Goal: Transaction & Acquisition: Download file/media

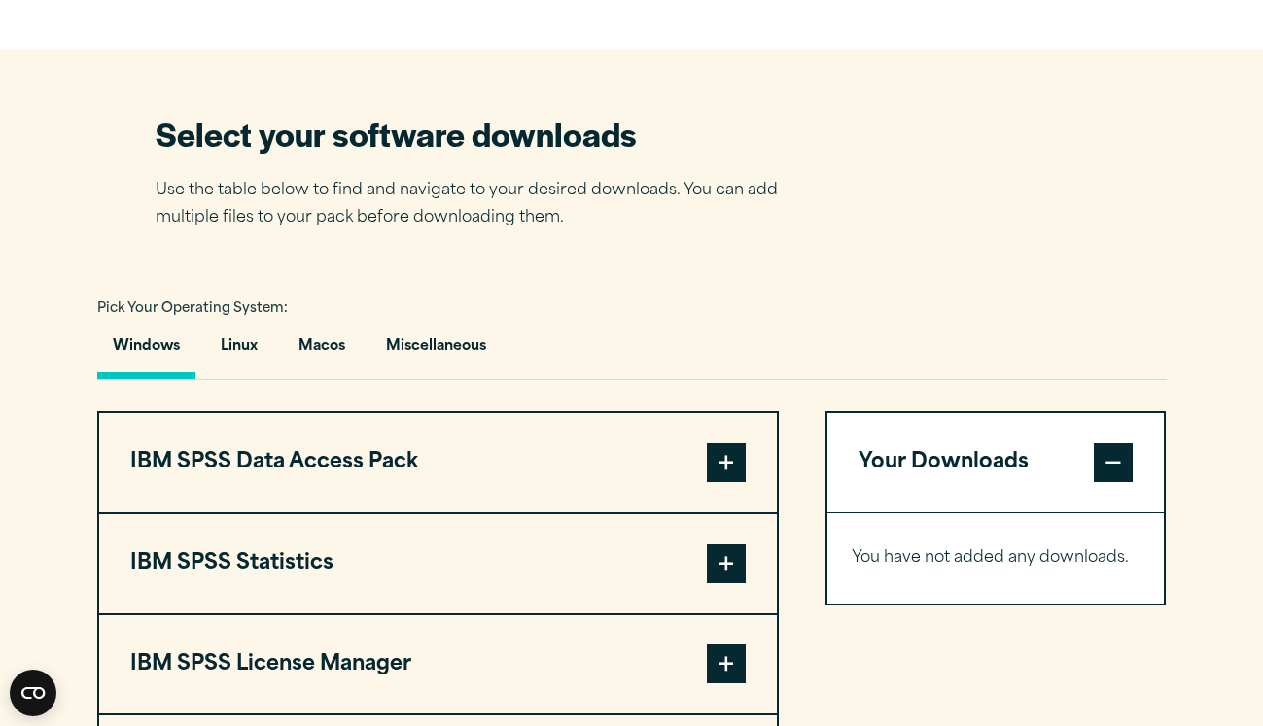
scroll to position [1162, 0]
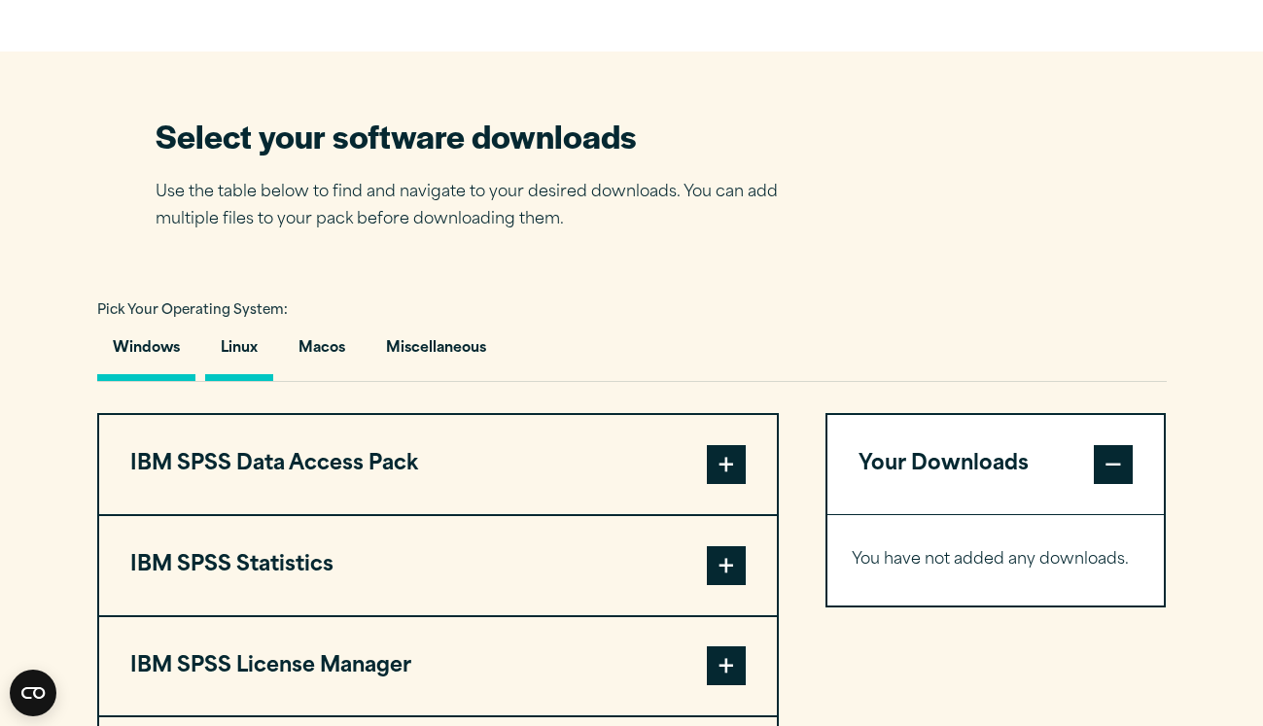
click at [249, 370] on button "Linux" at bounding box center [239, 353] width 68 height 55
click at [325, 347] on button "Macos" at bounding box center [322, 353] width 78 height 55
click at [244, 337] on button "Linux" at bounding box center [239, 353] width 68 height 55
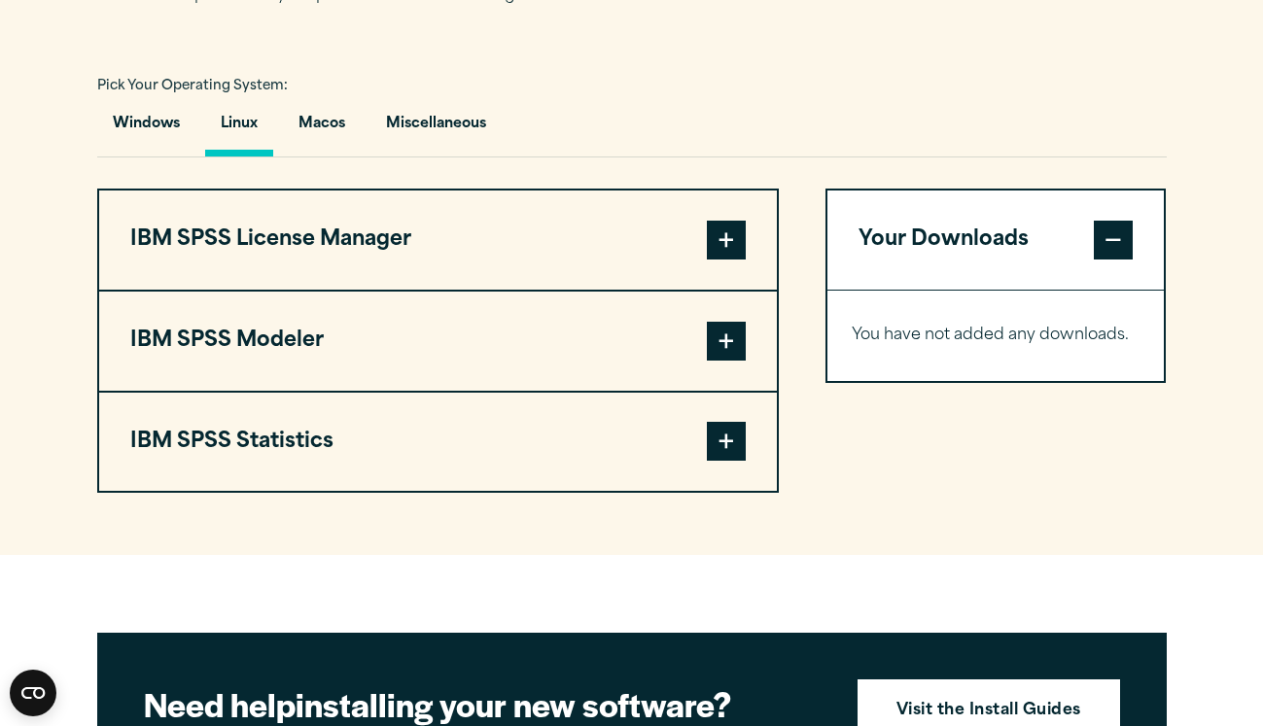
scroll to position [1385, 0]
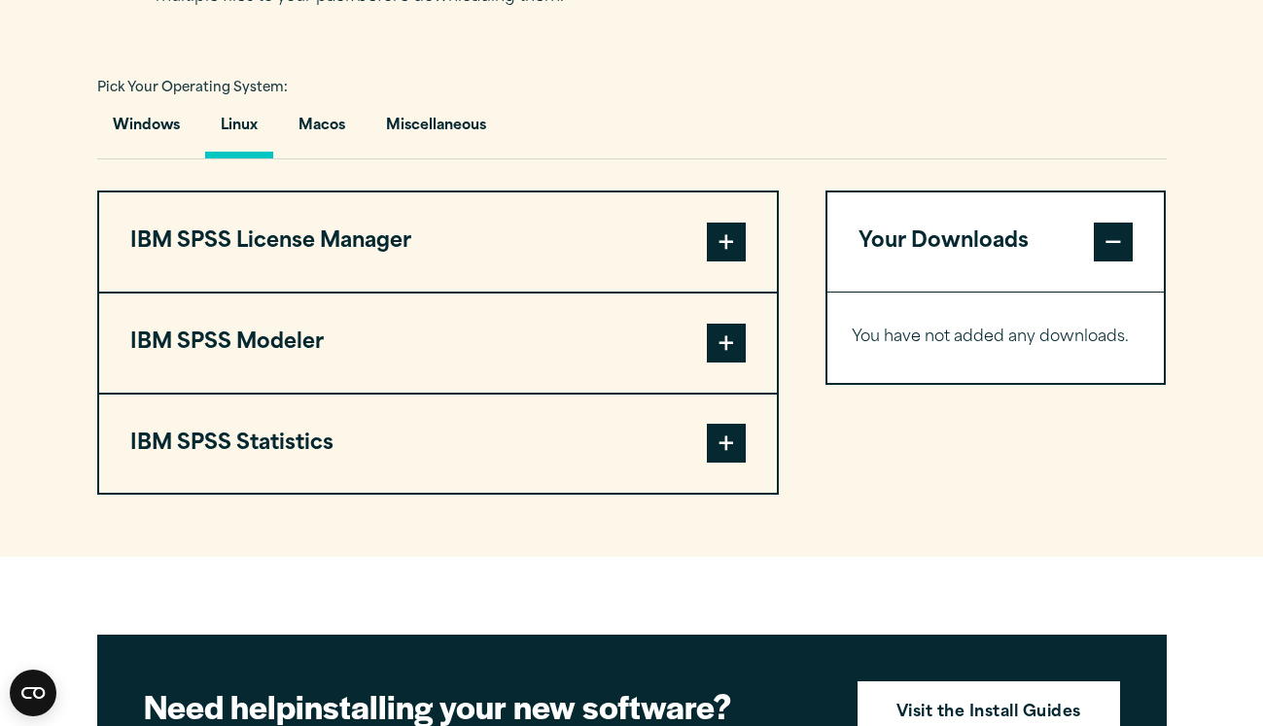
click at [305, 240] on button "IBM SPSS License Manager" at bounding box center [438, 242] width 678 height 99
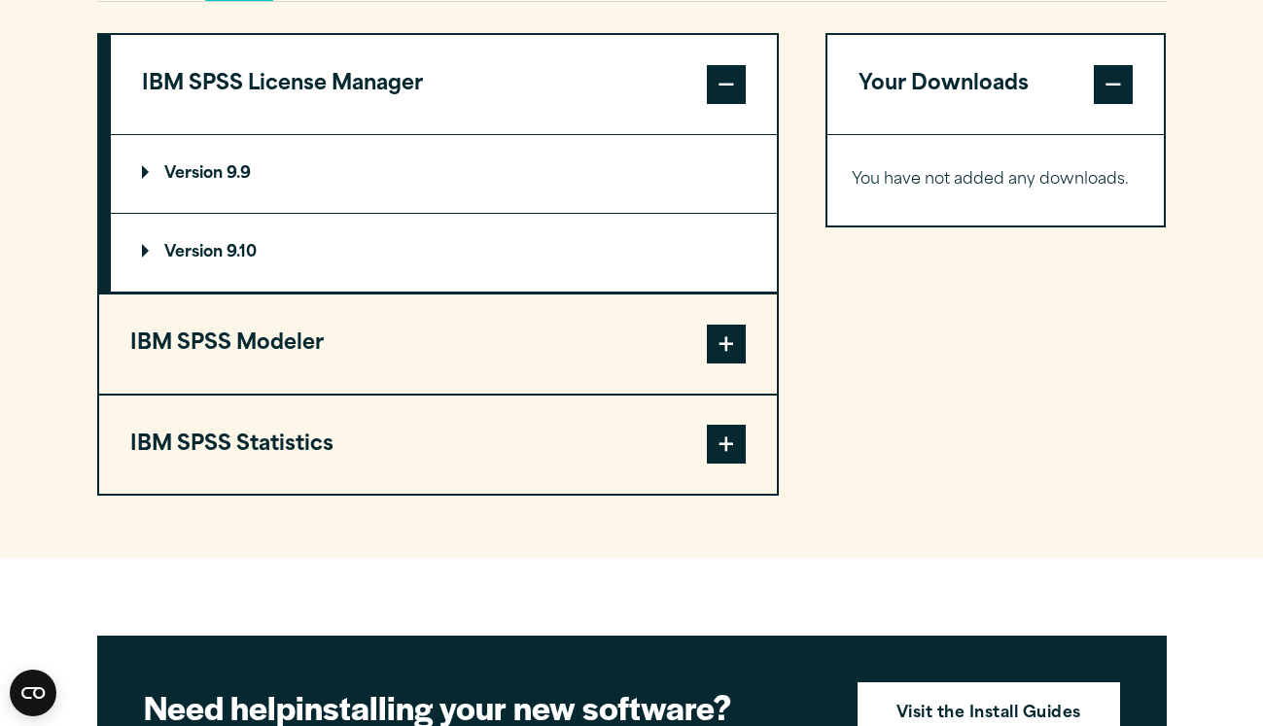
scroll to position [1546, 0]
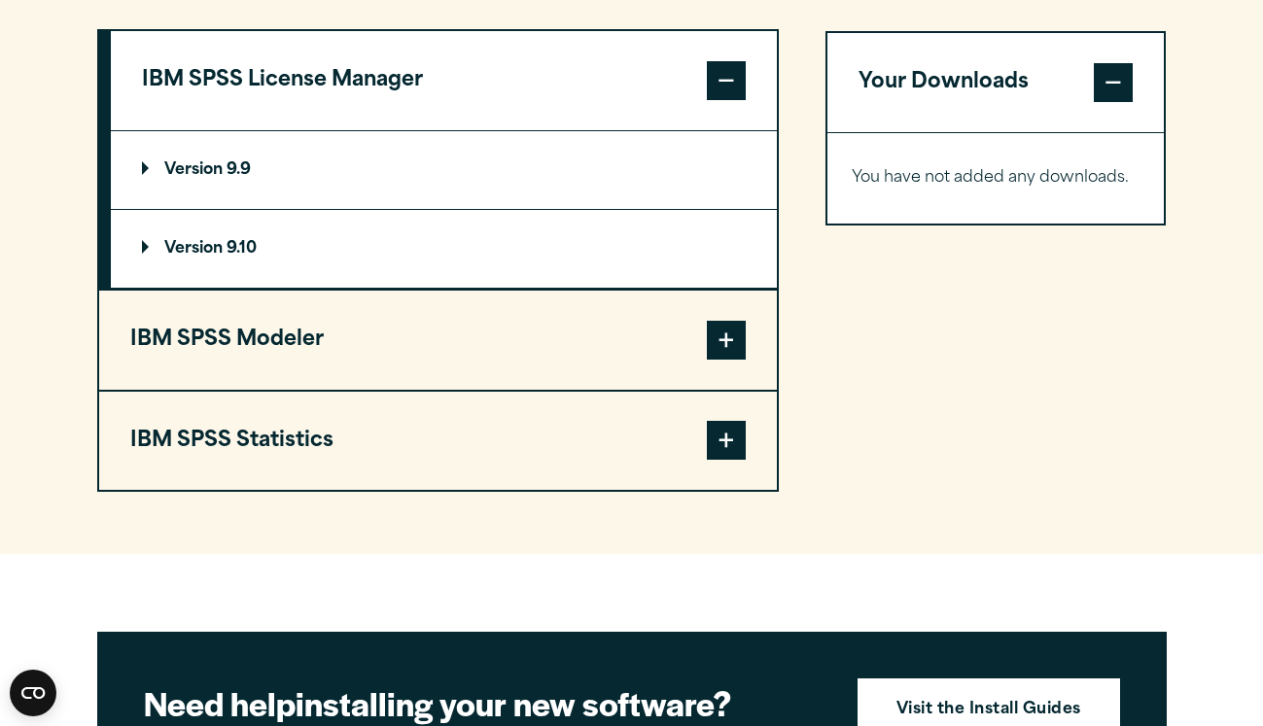
click at [231, 437] on button "IBM SPSS Statistics" at bounding box center [438, 441] width 678 height 99
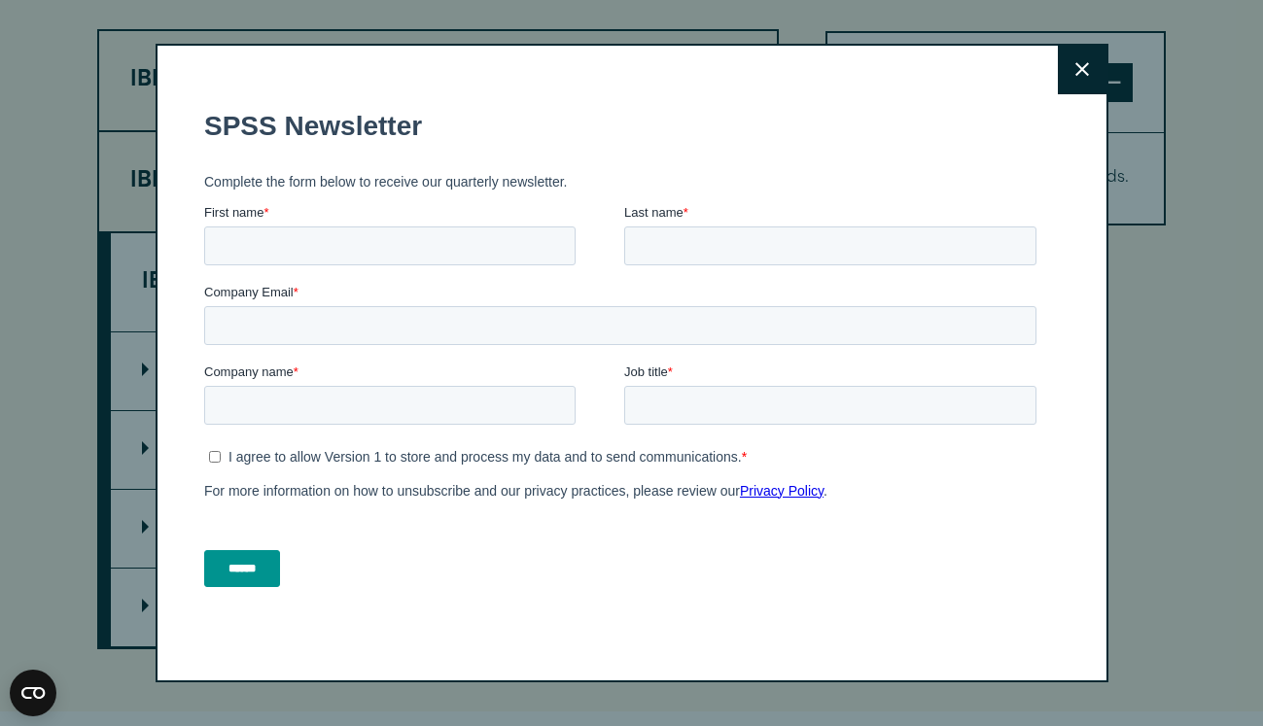
click at [1075, 60] on button "Close" at bounding box center [1082, 70] width 49 height 49
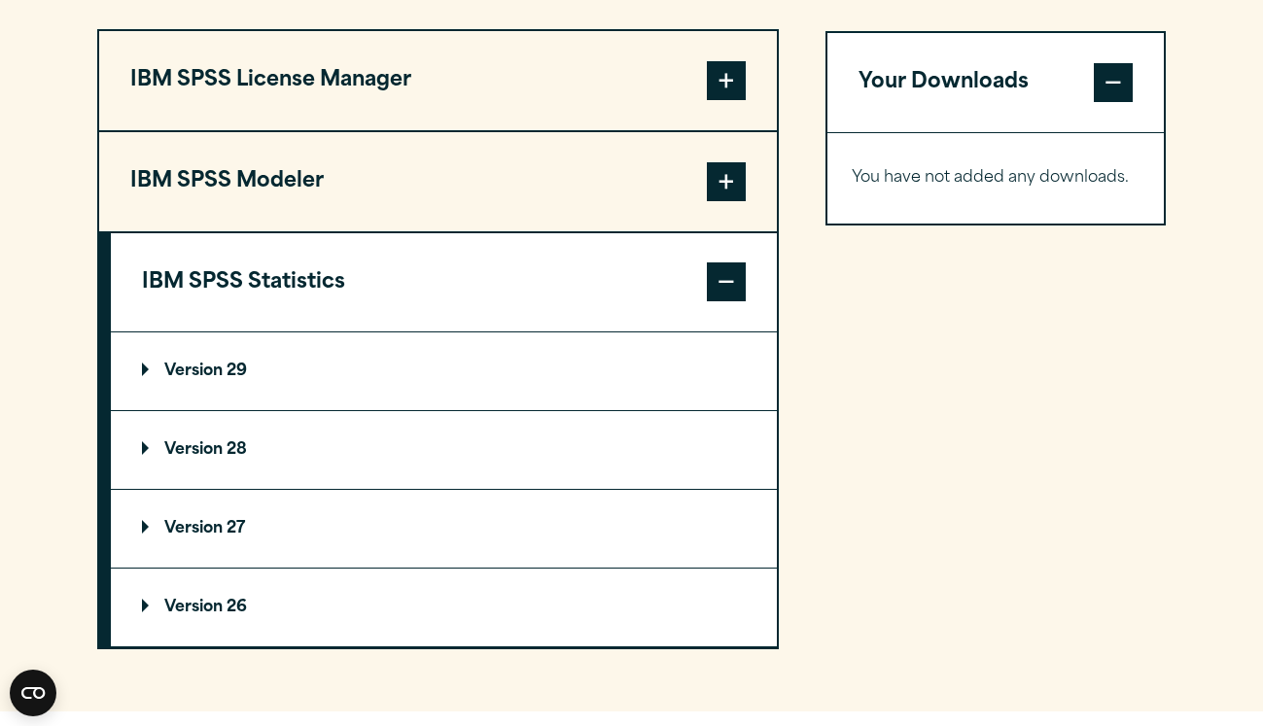
click at [198, 373] on p "Version 29" at bounding box center [194, 372] width 105 height 16
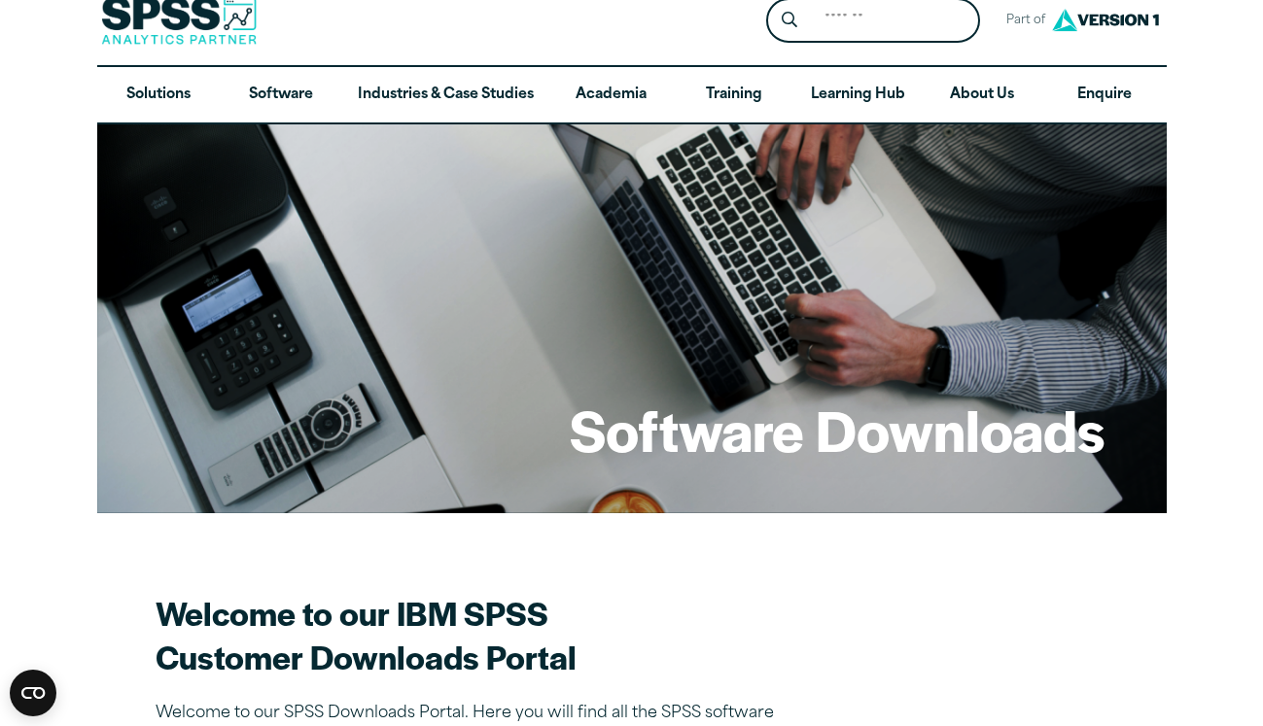
scroll to position [0, 0]
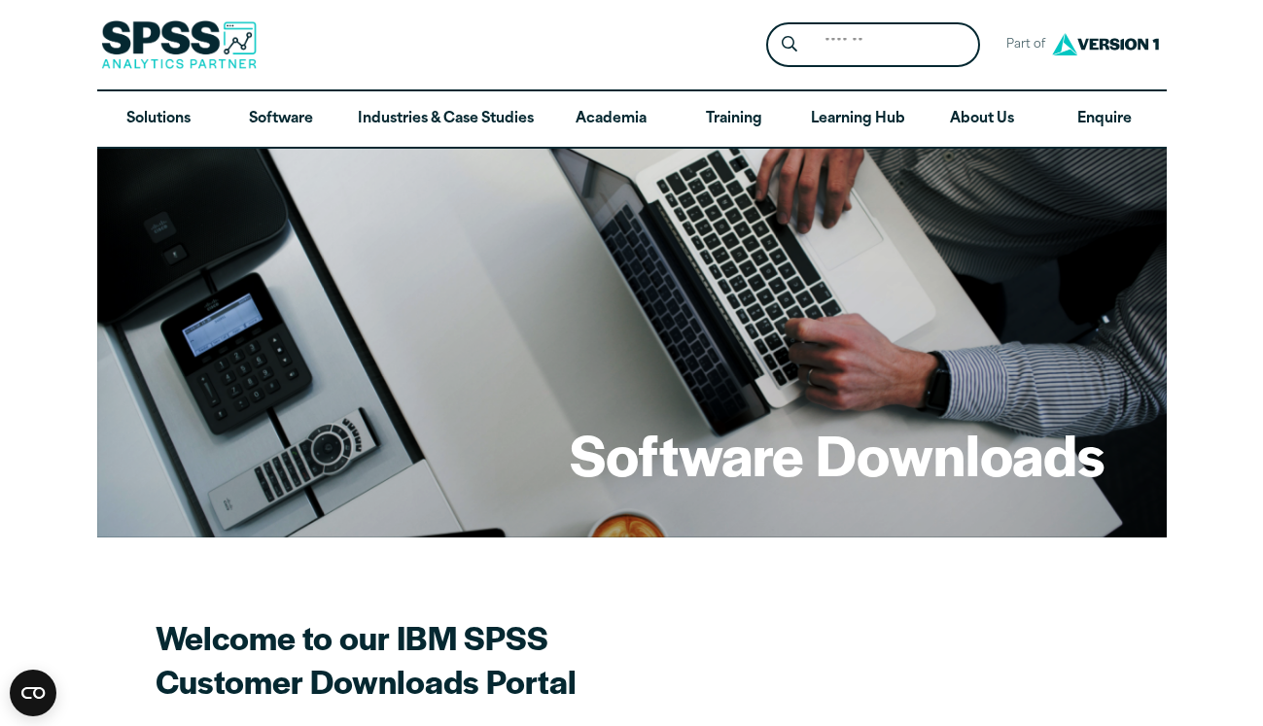
scroll to position [23, 0]
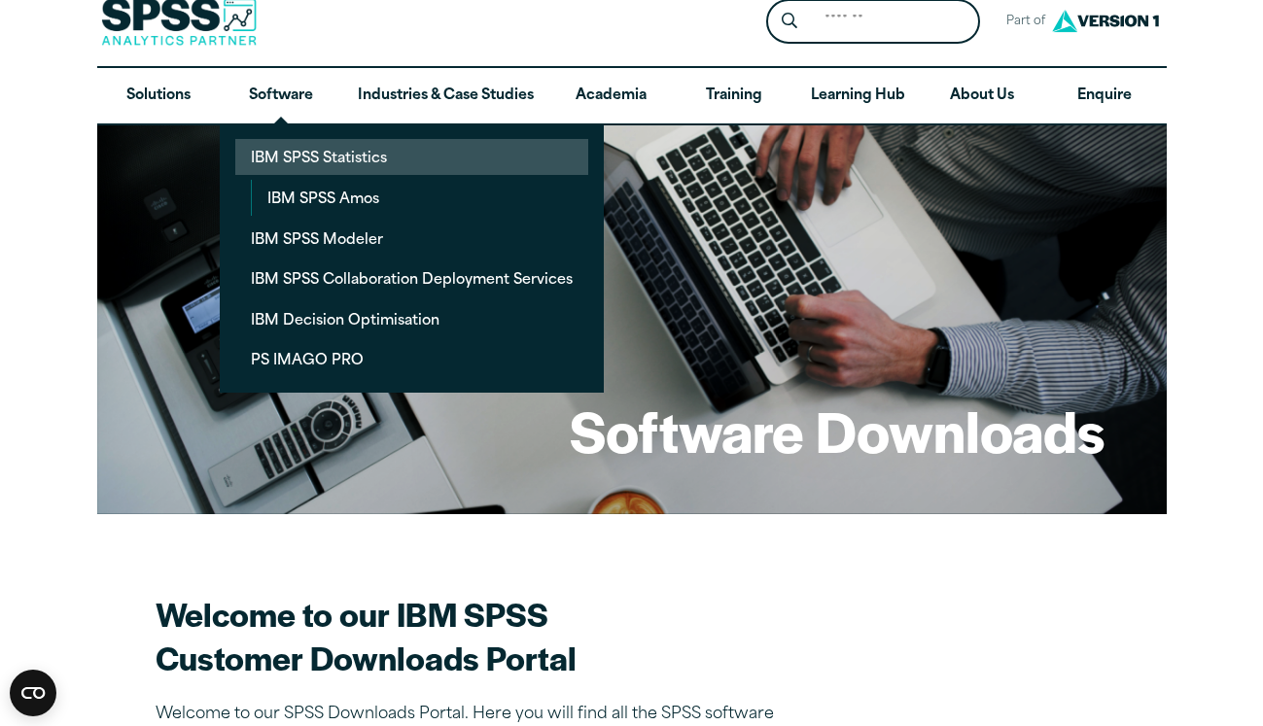
click at [292, 163] on link "IBM SPSS Statistics" at bounding box center [411, 157] width 353 height 36
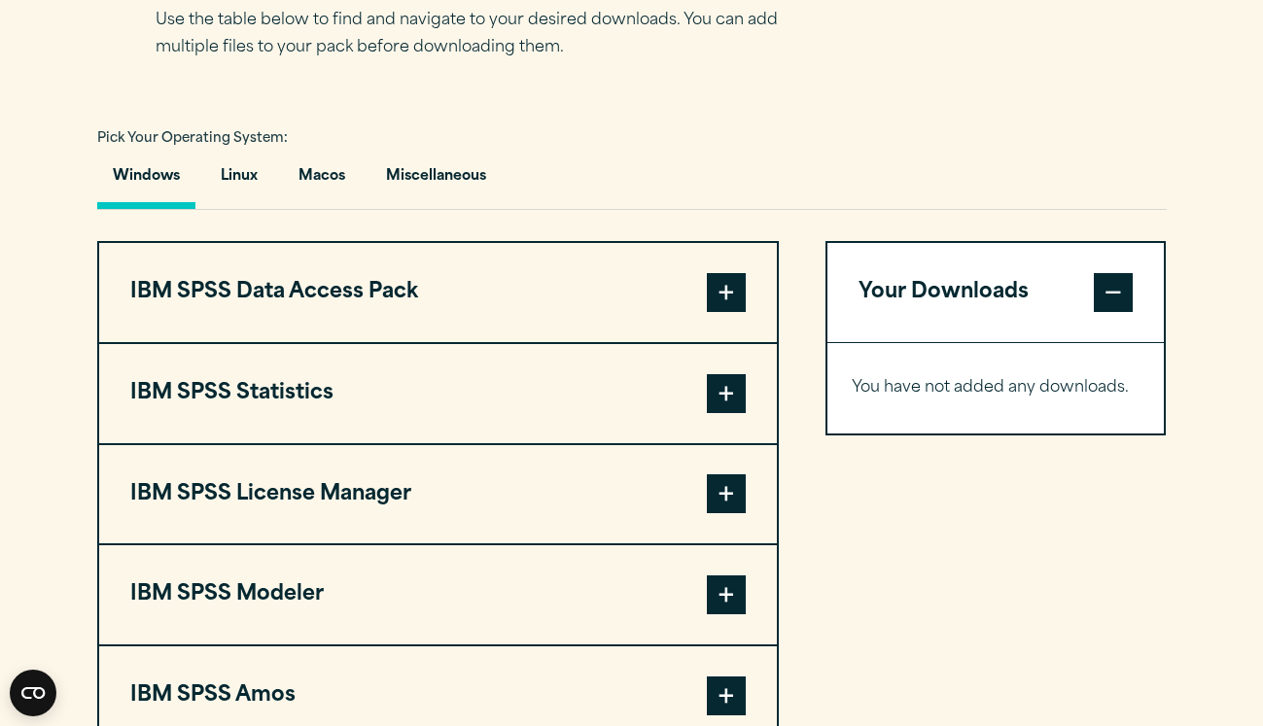
scroll to position [1329, 0]
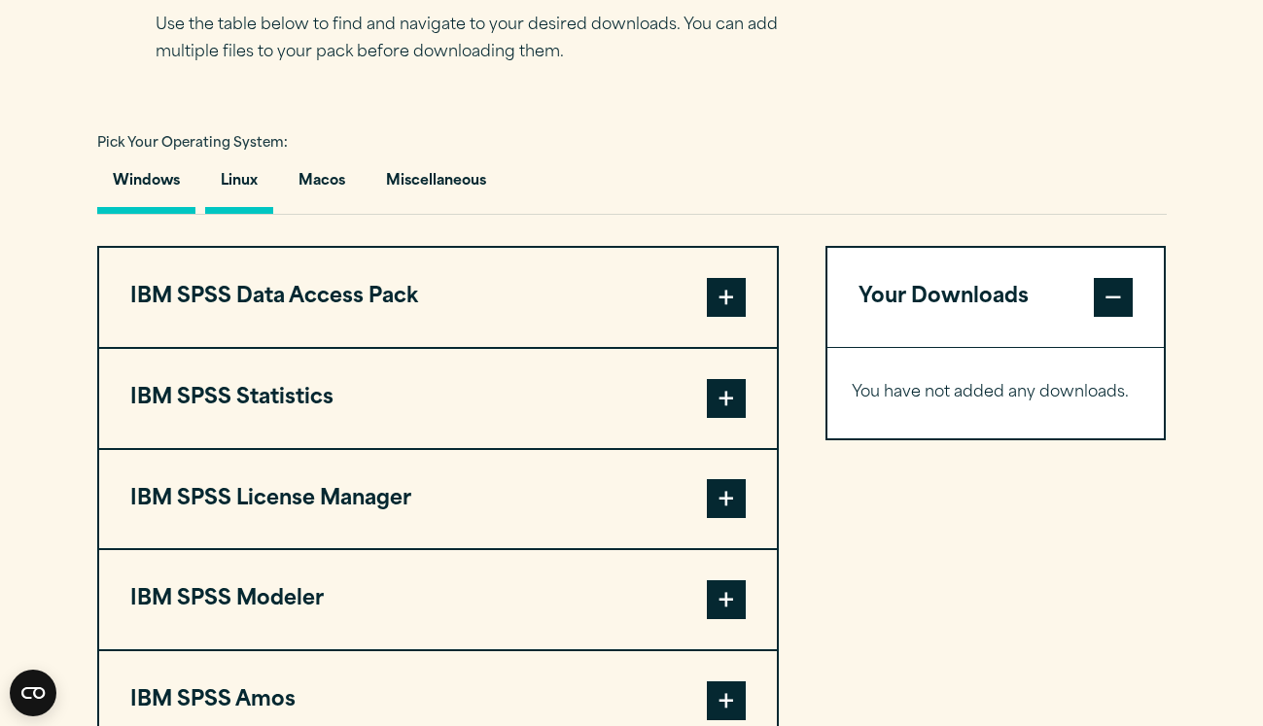
click at [231, 178] on button "Linux" at bounding box center [239, 186] width 68 height 55
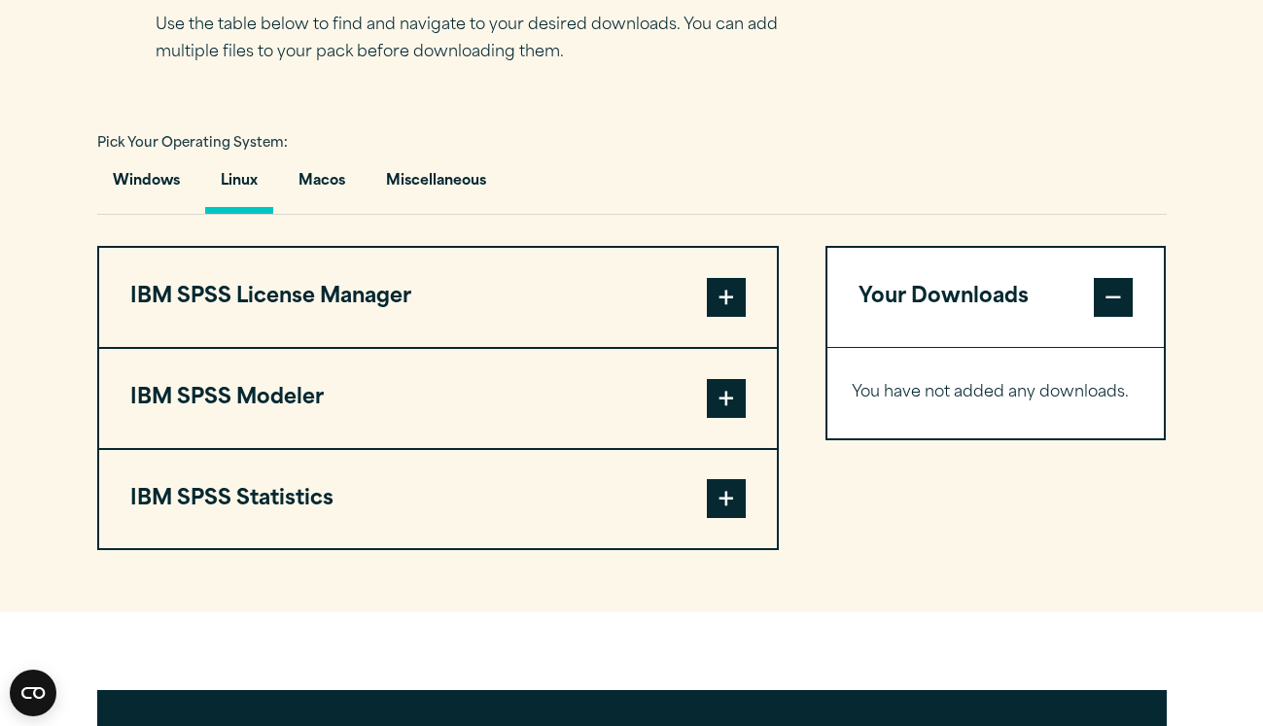
click at [284, 307] on button "IBM SPSS License Manager" at bounding box center [438, 297] width 678 height 99
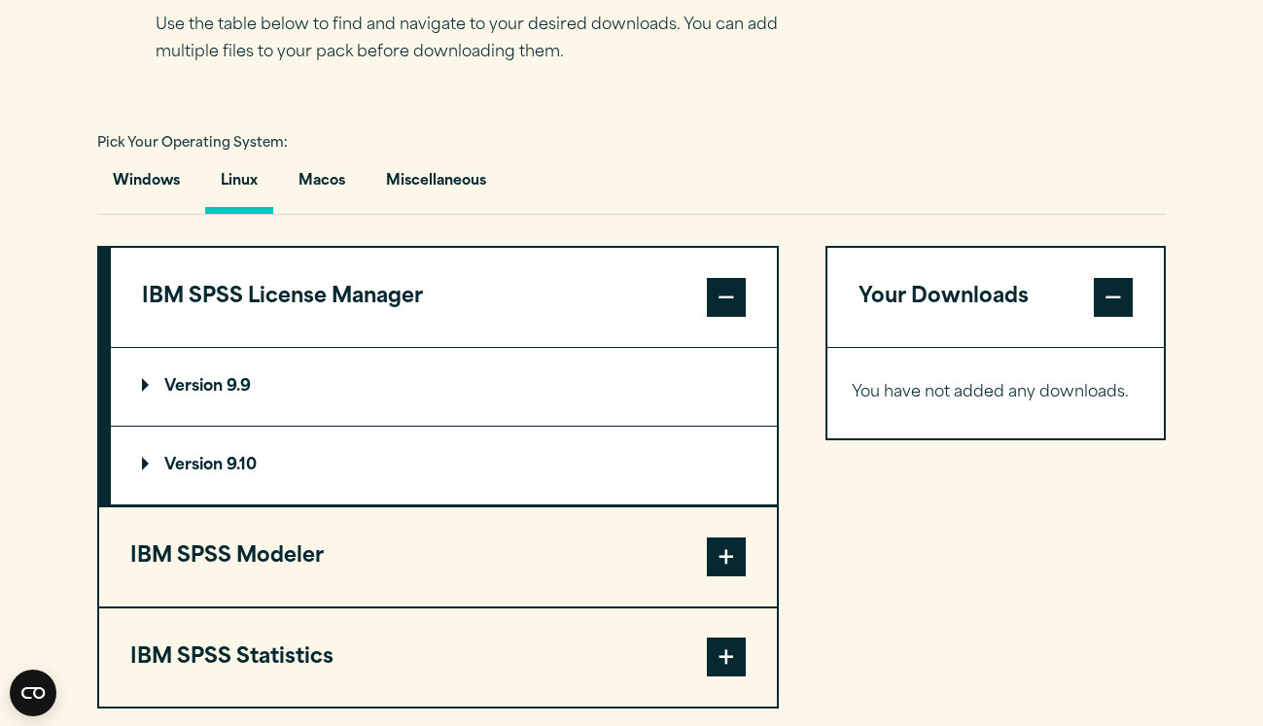
click at [283, 657] on button "IBM SPSS Statistics" at bounding box center [438, 658] width 678 height 99
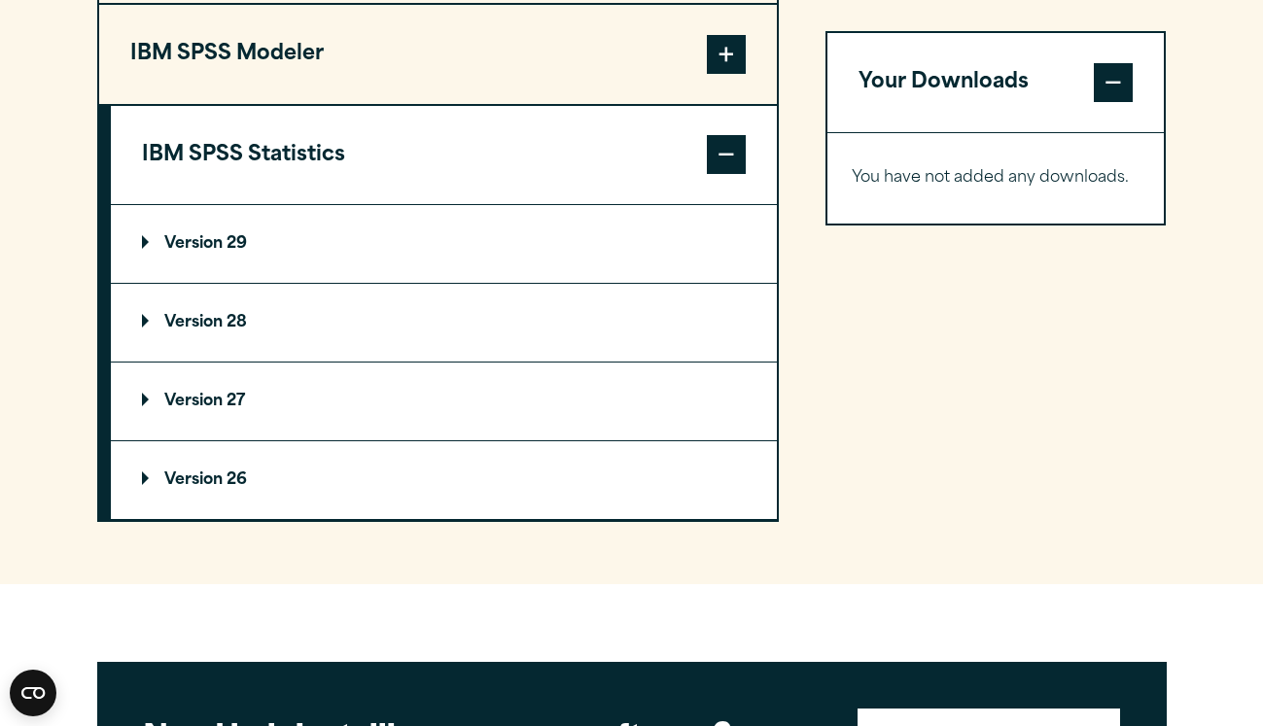
scroll to position [1684, 0]
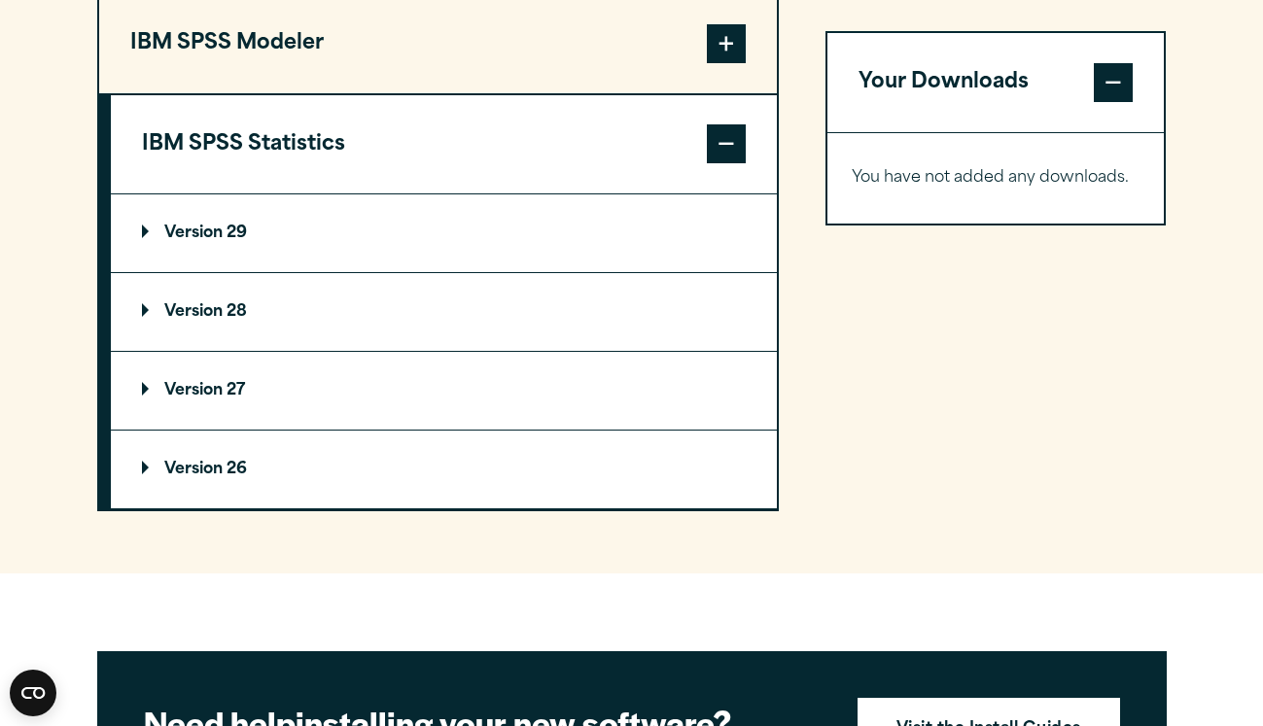
click at [229, 241] on p "Version 29" at bounding box center [194, 234] width 105 height 16
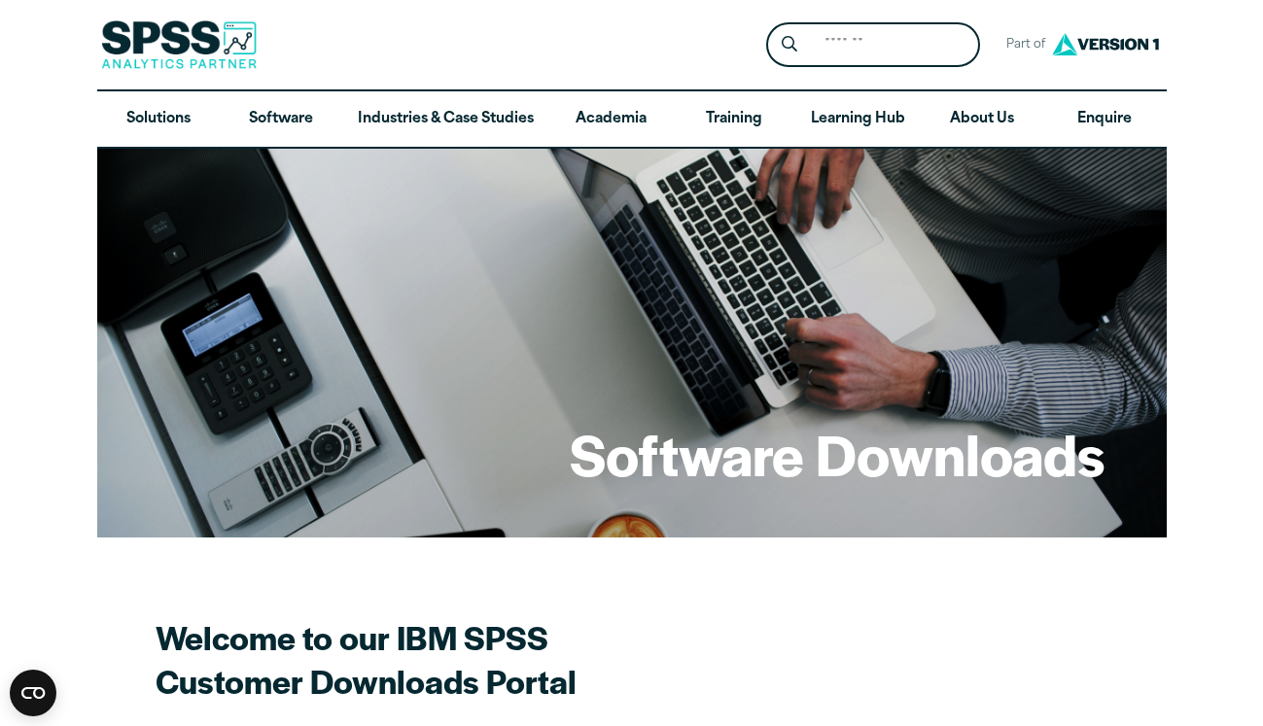
scroll to position [0, 0]
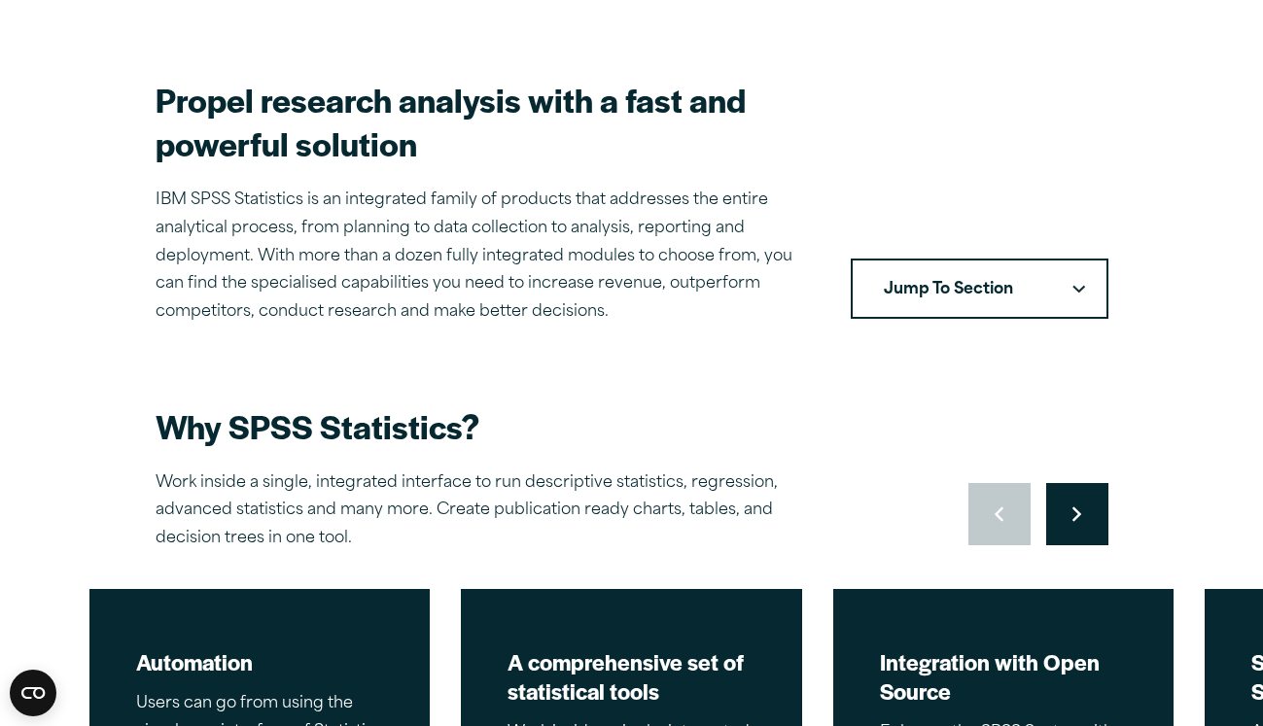
scroll to position [541, 0]
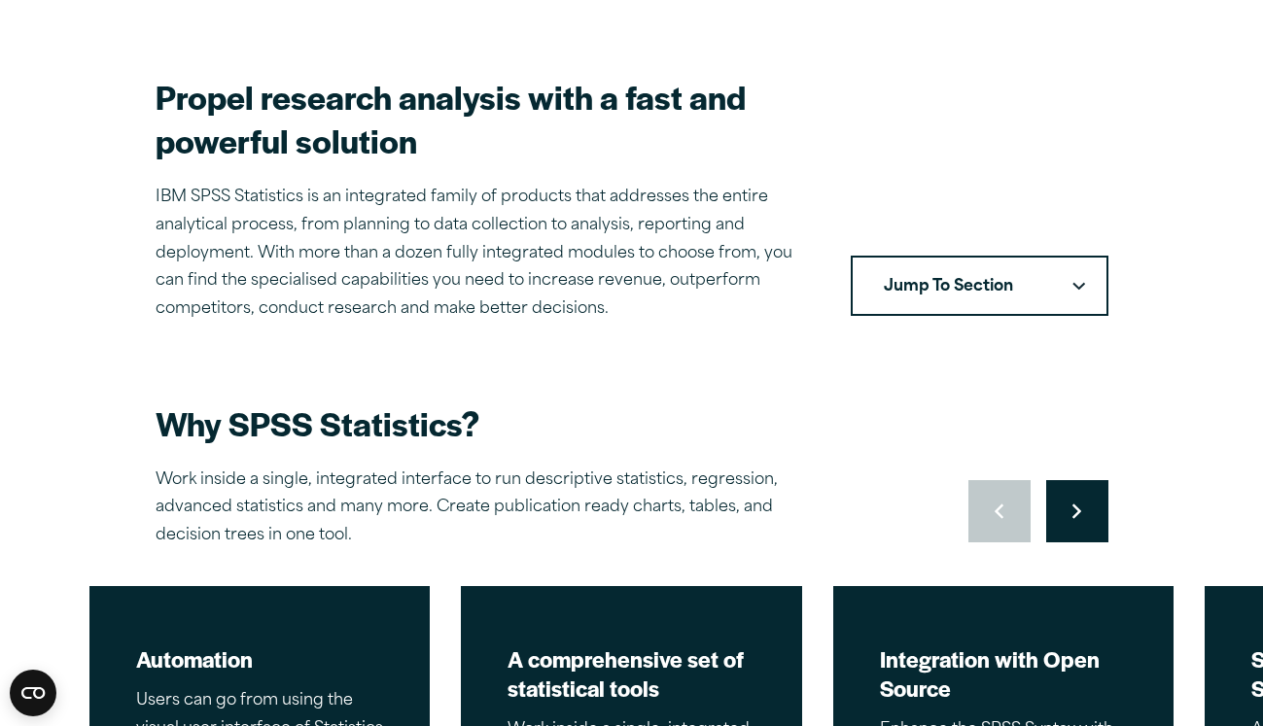
click at [1080, 523] on button "Move to next slide" at bounding box center [1077, 511] width 62 height 62
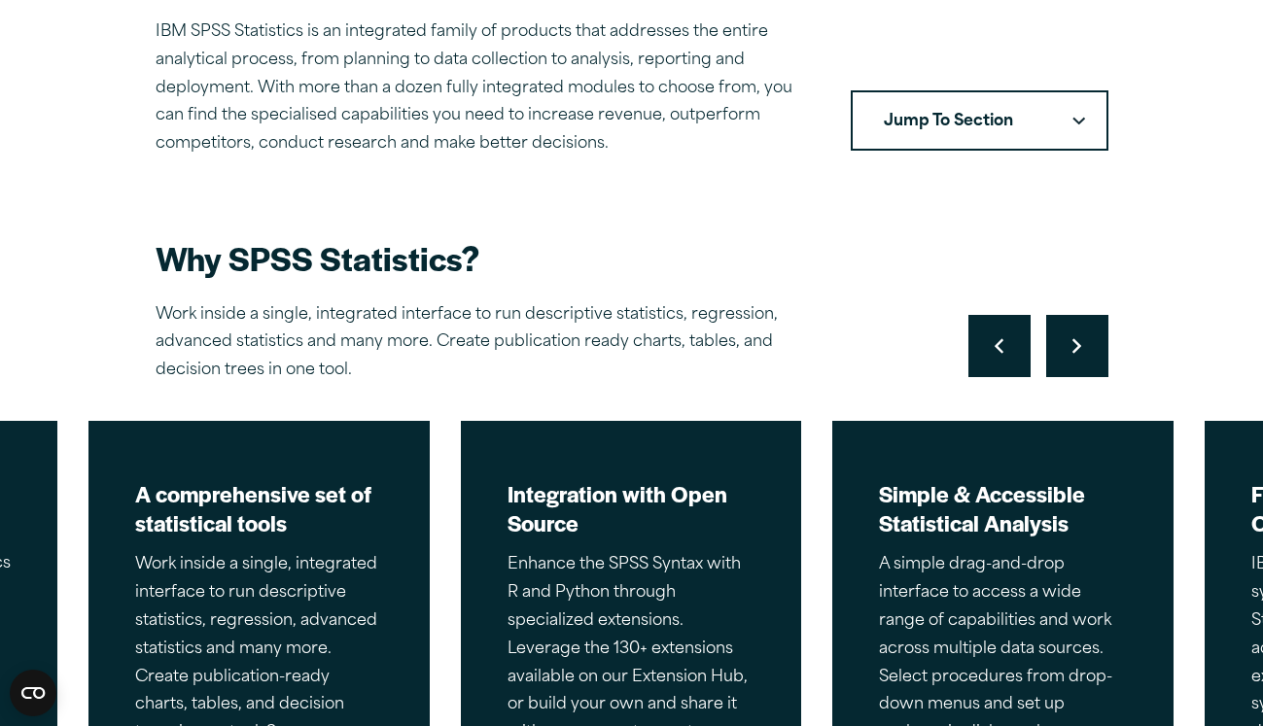
scroll to position [708, 0]
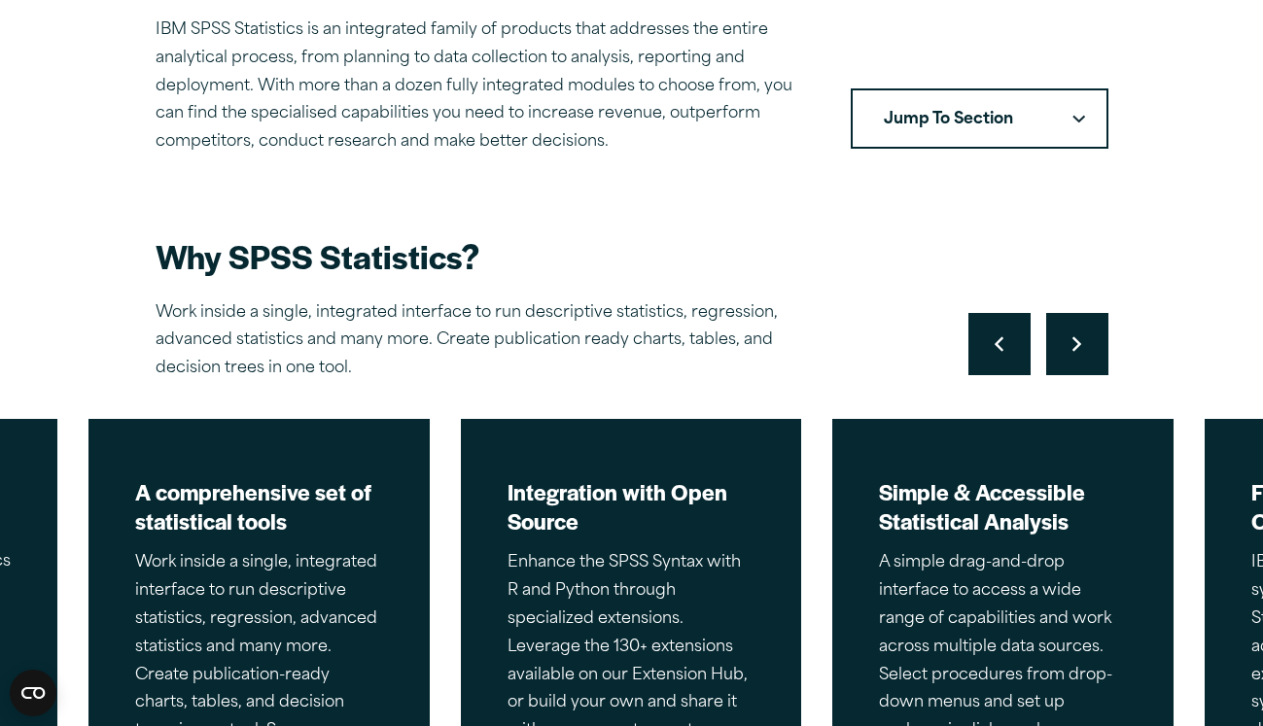
click at [1006, 343] on button "Move to previous slide" at bounding box center [1000, 344] width 62 height 62
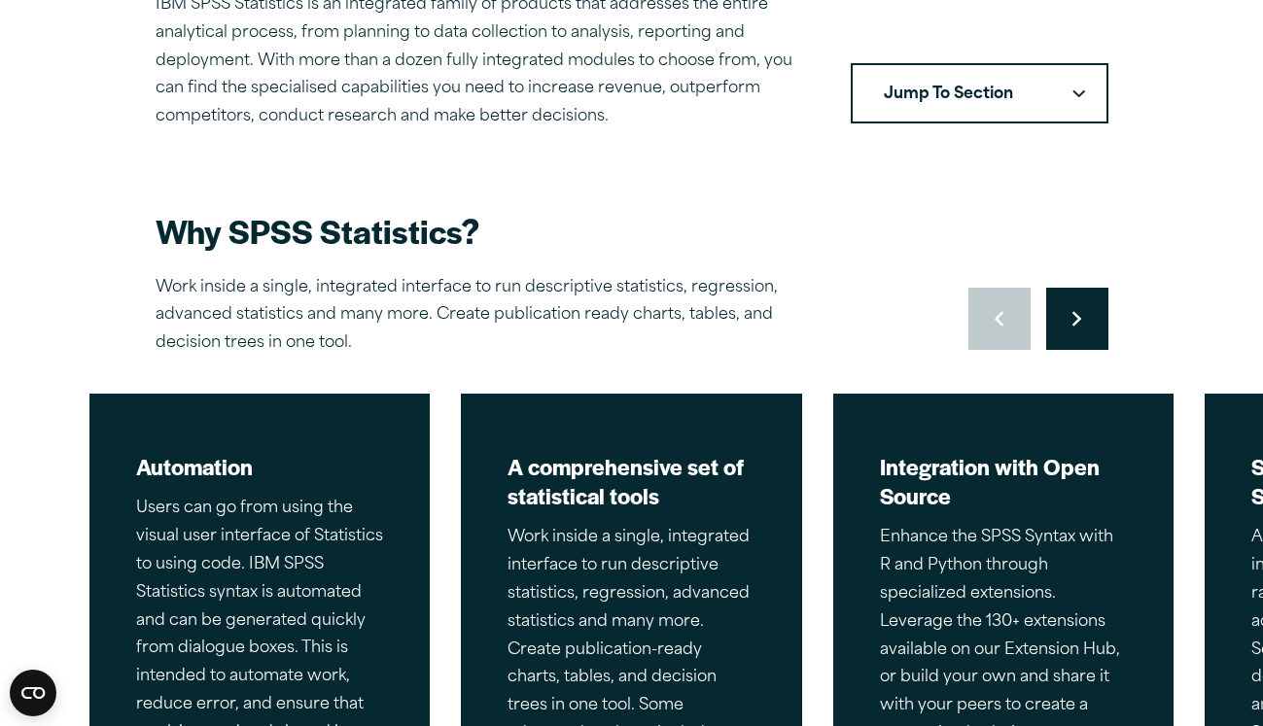
scroll to position [242, 0]
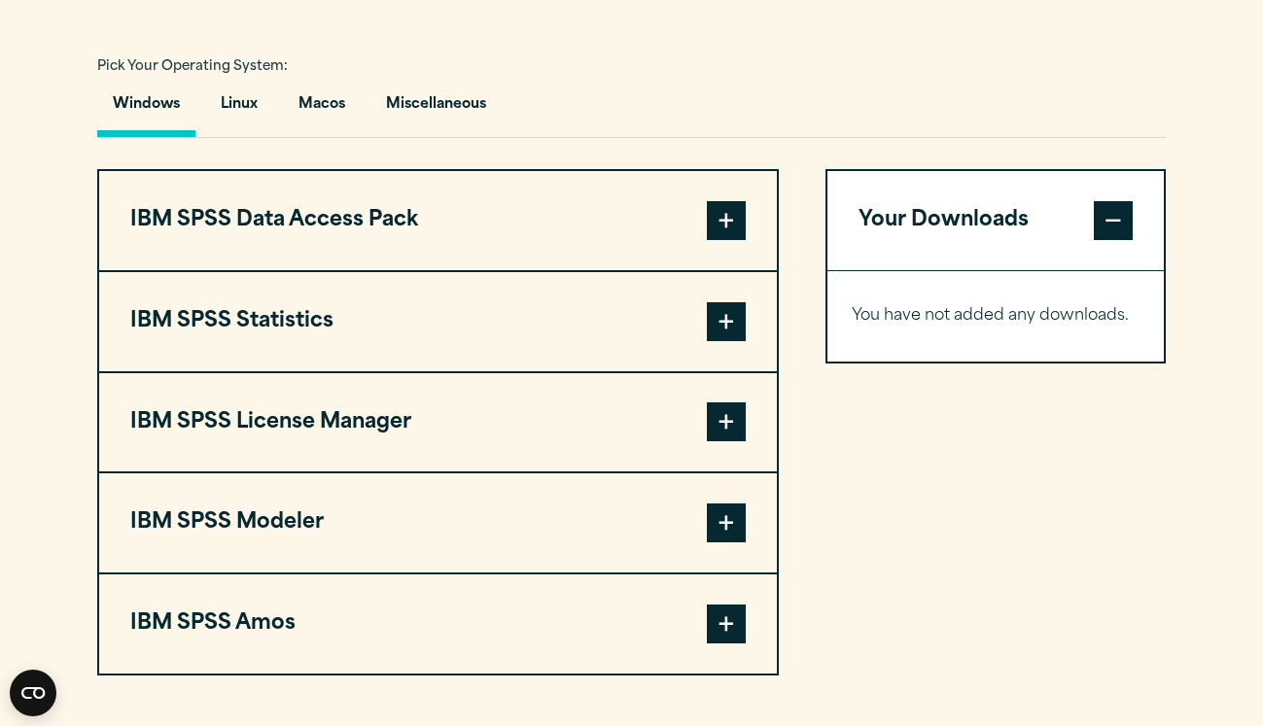
scroll to position [1291, 0]
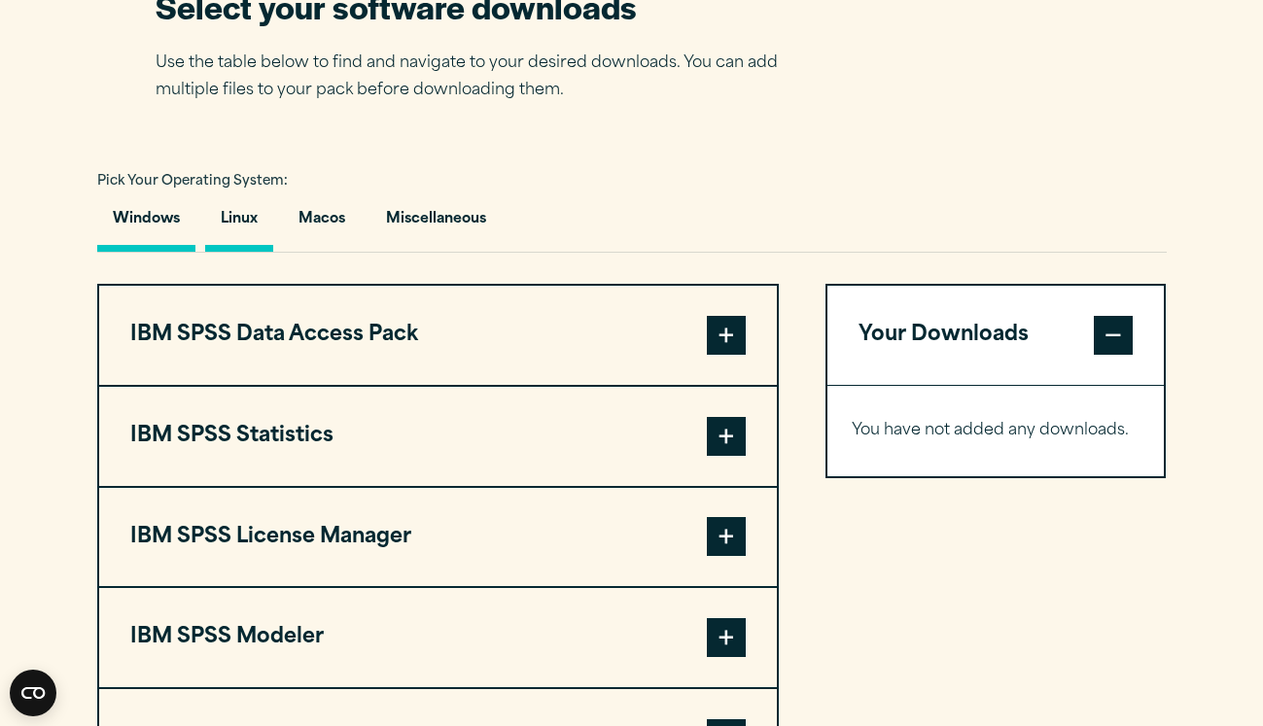
click at [238, 229] on button "Linux" at bounding box center [239, 223] width 68 height 55
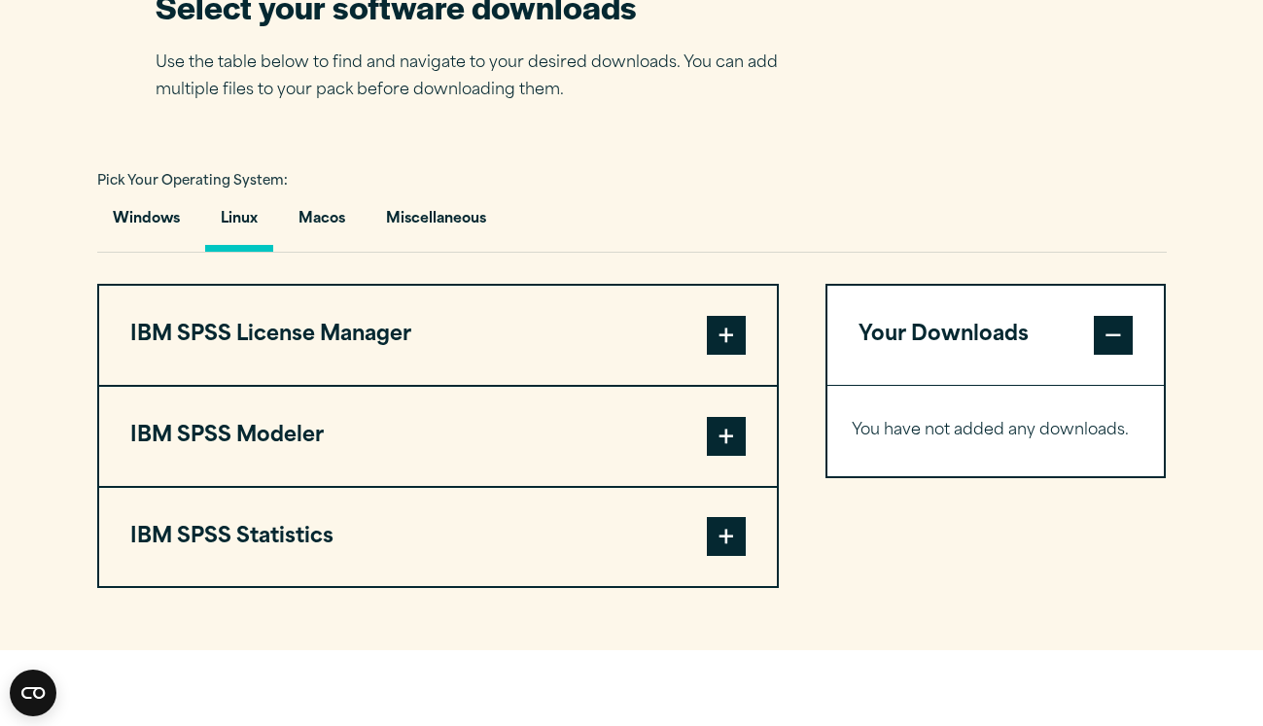
click at [352, 513] on button "IBM SPSS Statistics" at bounding box center [438, 537] width 678 height 99
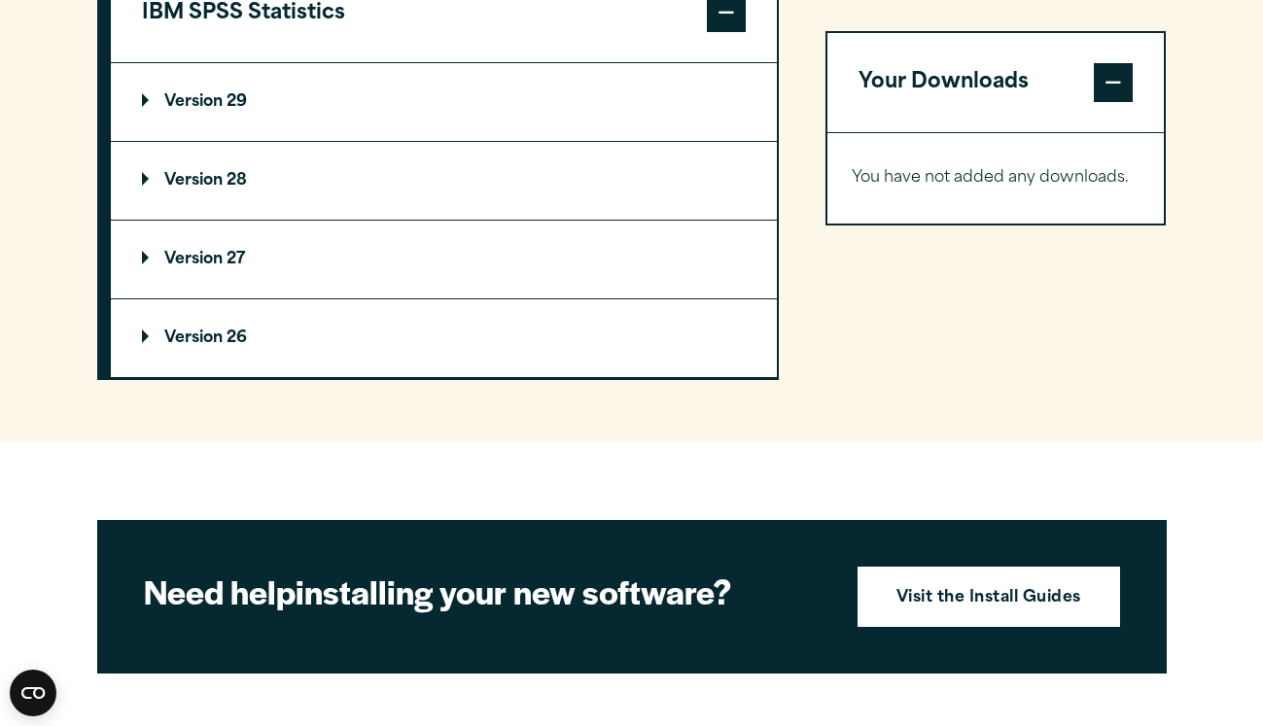
scroll to position [1473, 0]
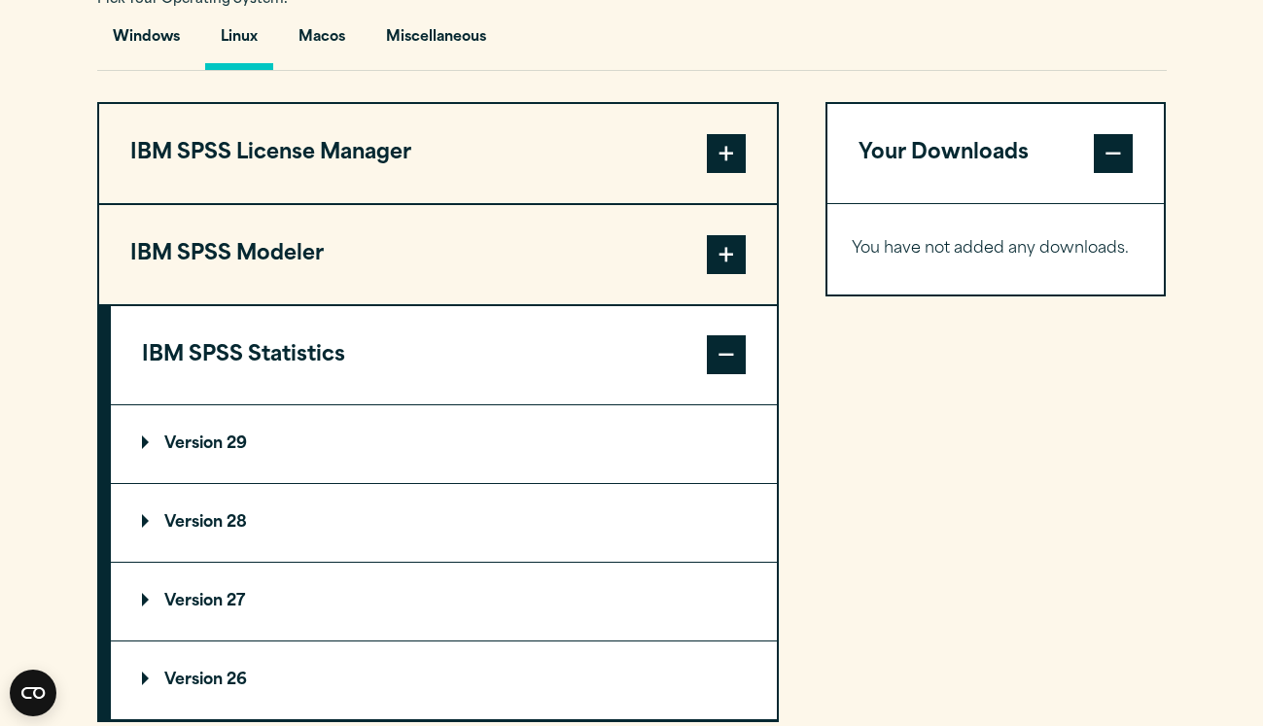
click at [229, 452] on p "Version 29" at bounding box center [194, 445] width 105 height 16
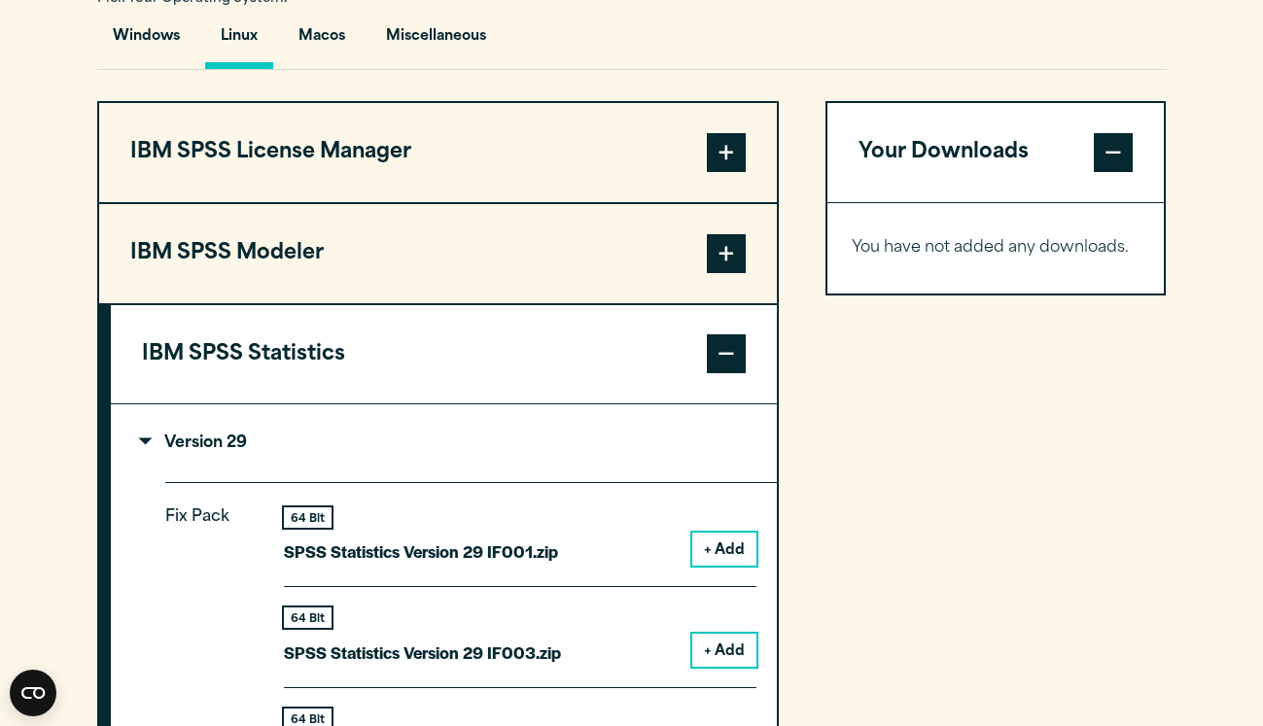
scroll to position [1475, 0]
click at [237, 244] on button "IBM SPSS Modeler" at bounding box center [438, 252] width 678 height 99
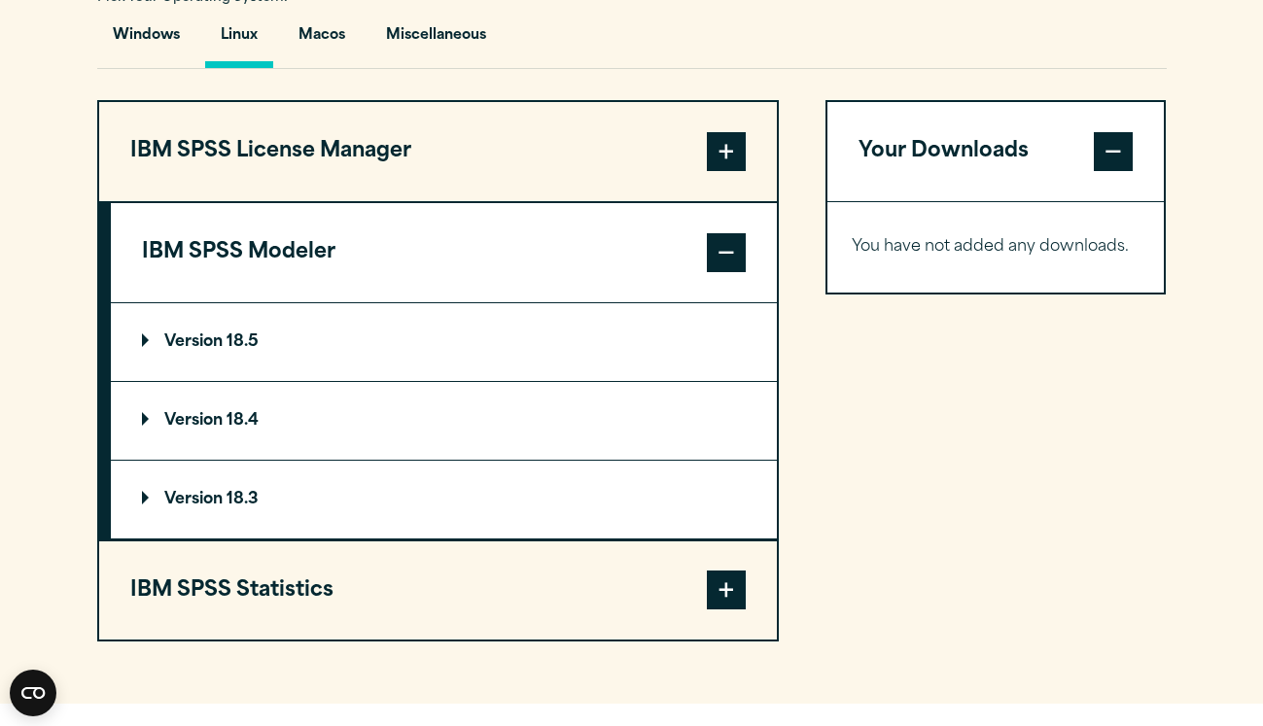
click at [247, 172] on button "IBM SPSS License Manager" at bounding box center [438, 151] width 678 height 99
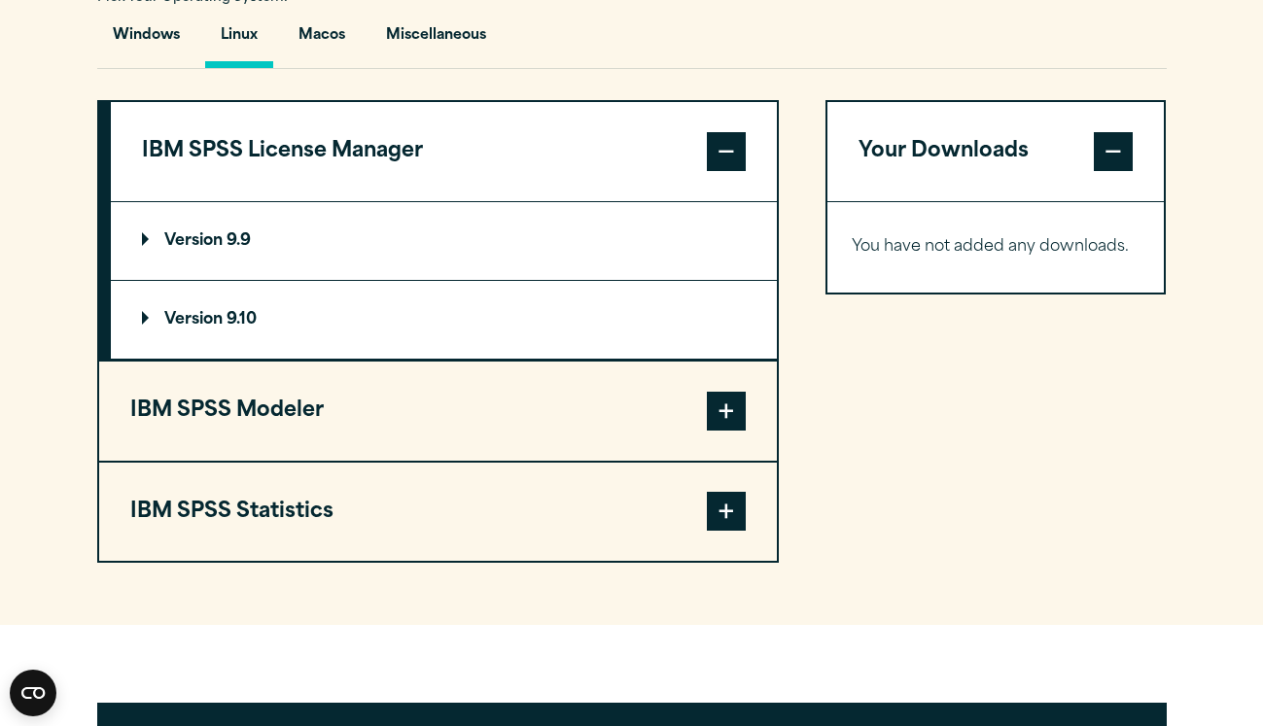
click at [74, 186] on section "Select your software downloads Use the table below to find and navigate to your…" at bounding box center [631, 181] width 1263 height 887
click at [732, 159] on span at bounding box center [726, 151] width 39 height 39
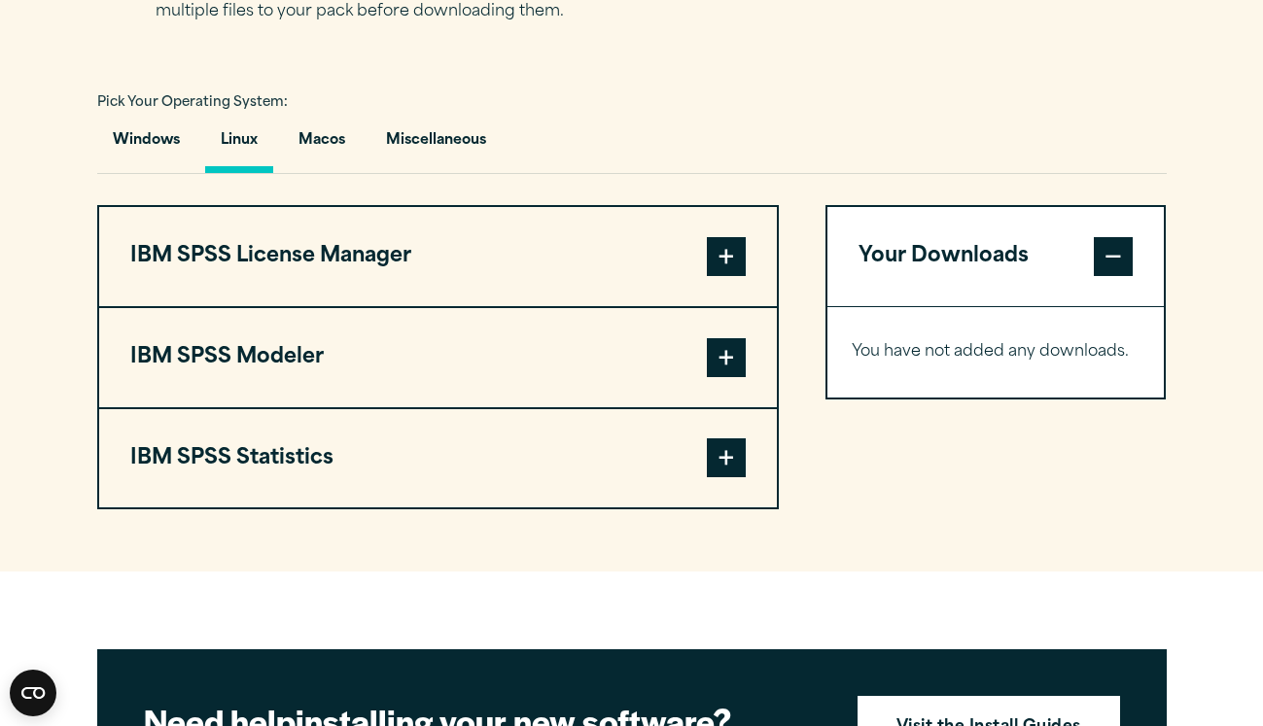
scroll to position [1384, 0]
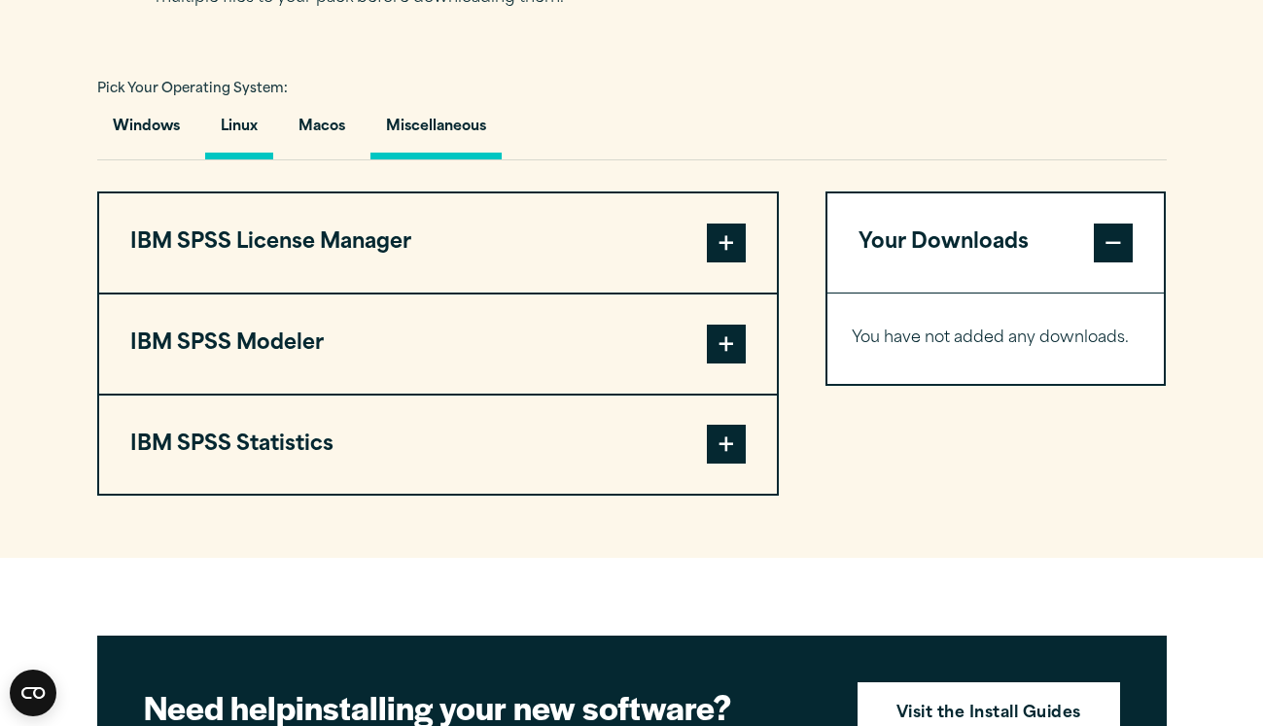
click at [425, 104] on button "Miscellaneous" at bounding box center [435, 131] width 131 height 55
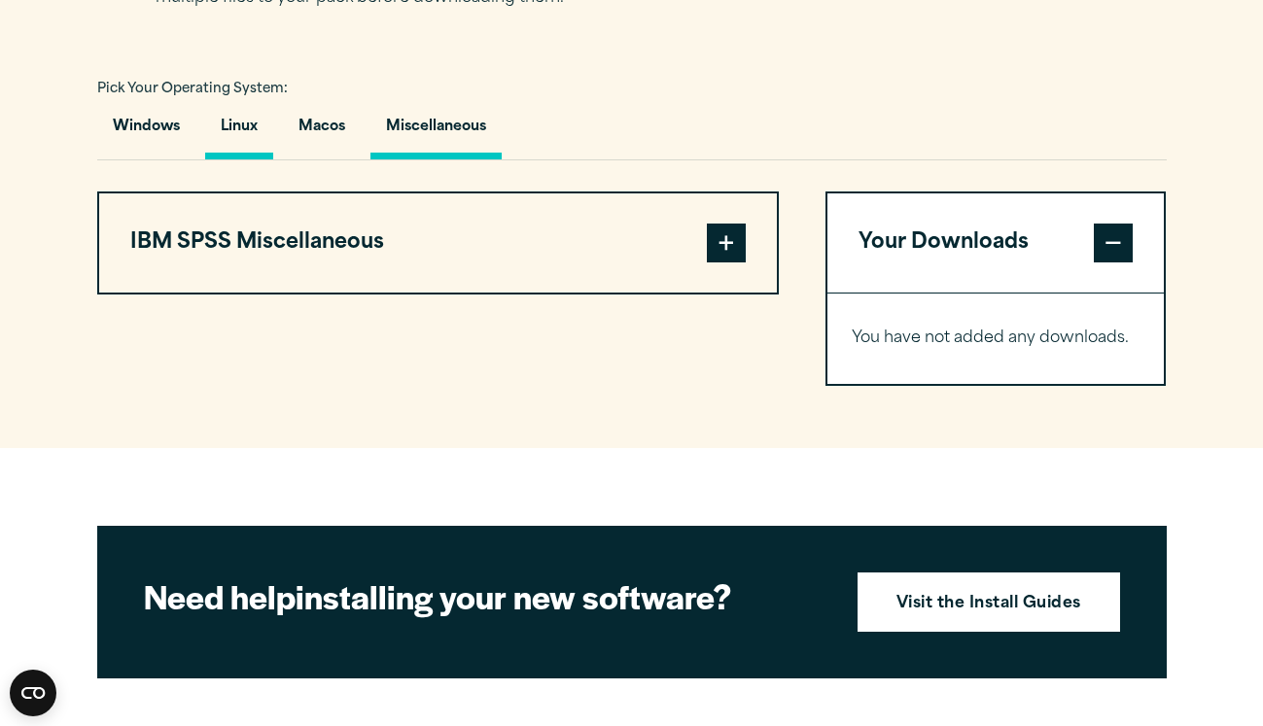
click at [229, 113] on button "Linux" at bounding box center [239, 131] width 68 height 55
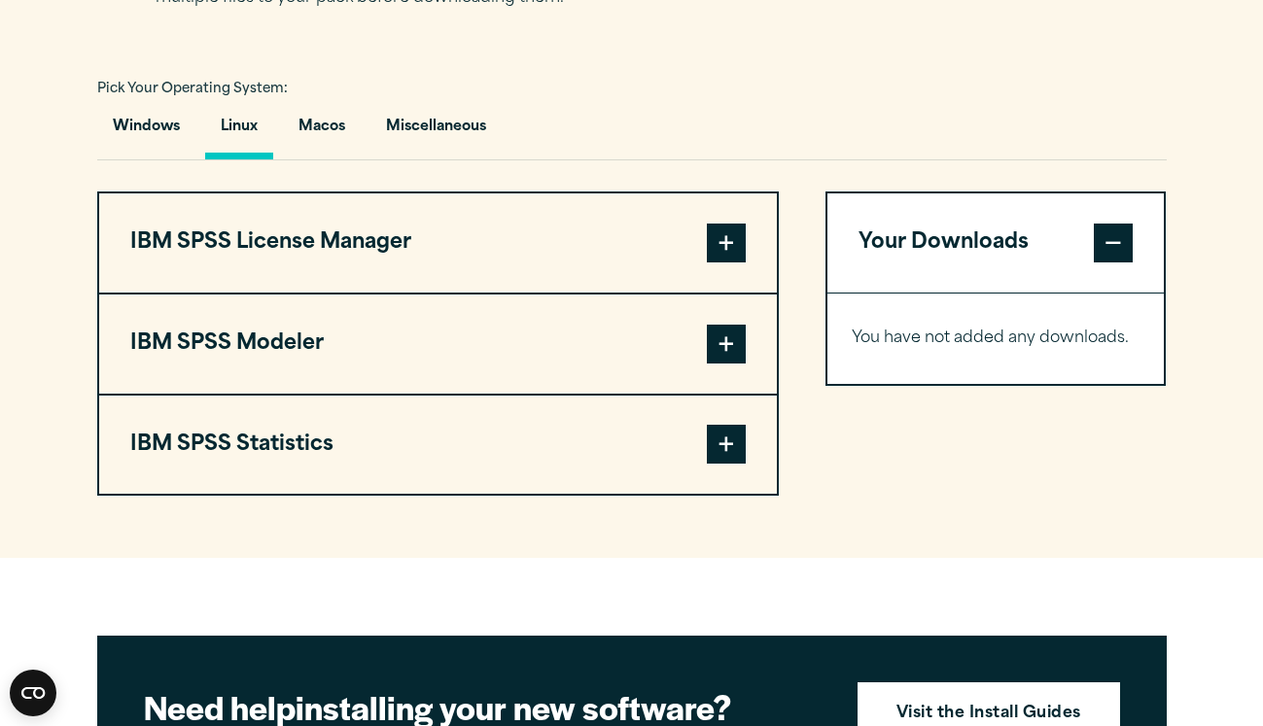
click at [241, 443] on button "IBM SPSS Statistics" at bounding box center [438, 445] width 678 height 99
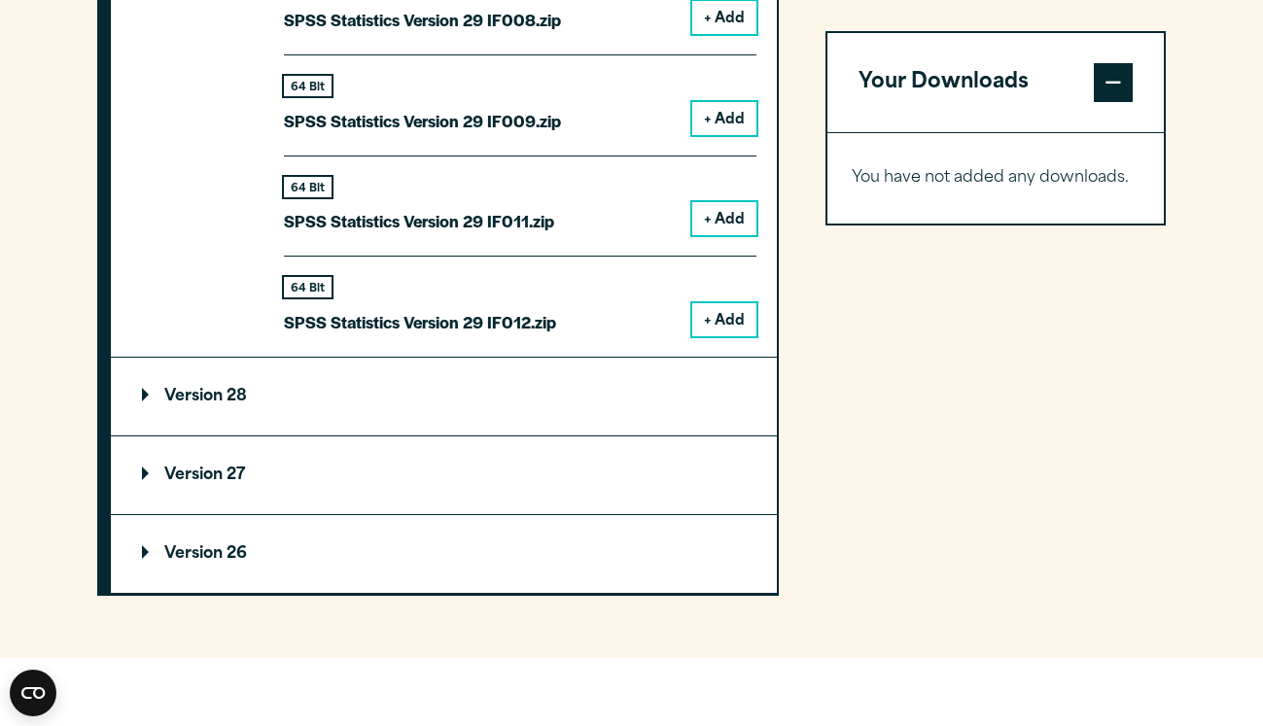
scroll to position [2373, 0]
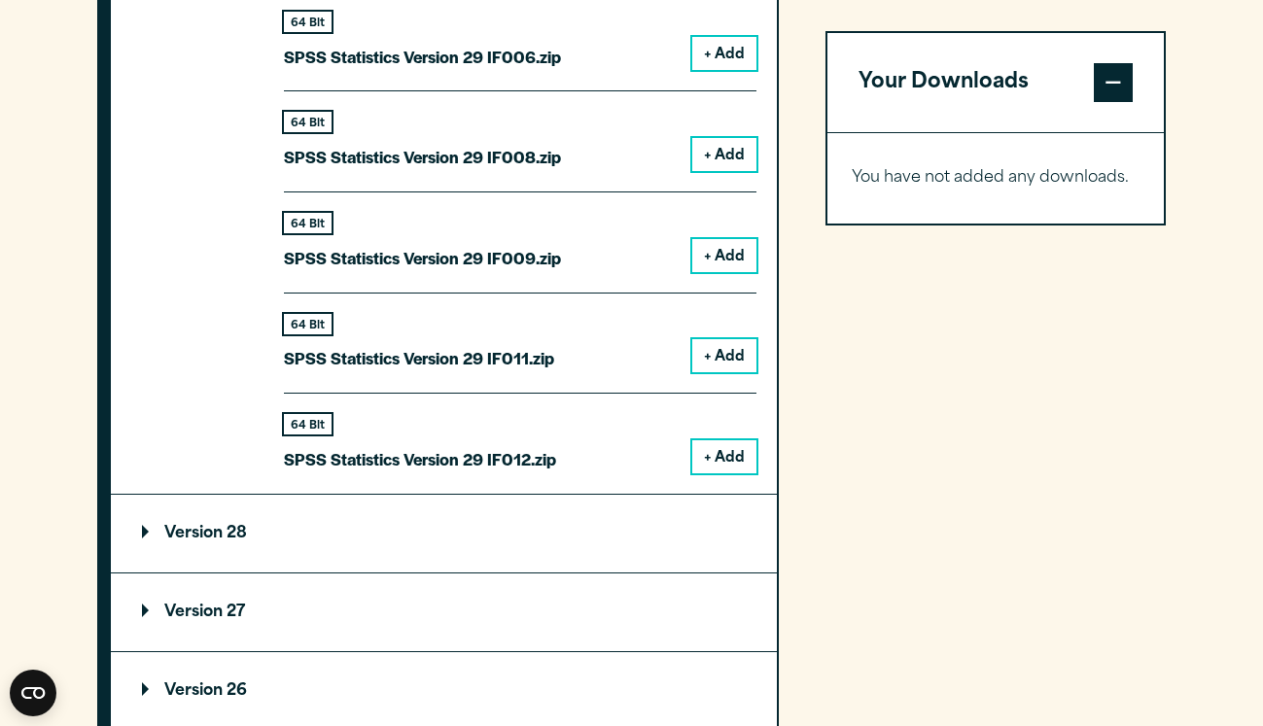
click at [704, 453] on button "+ Add" at bounding box center [724, 457] width 64 height 33
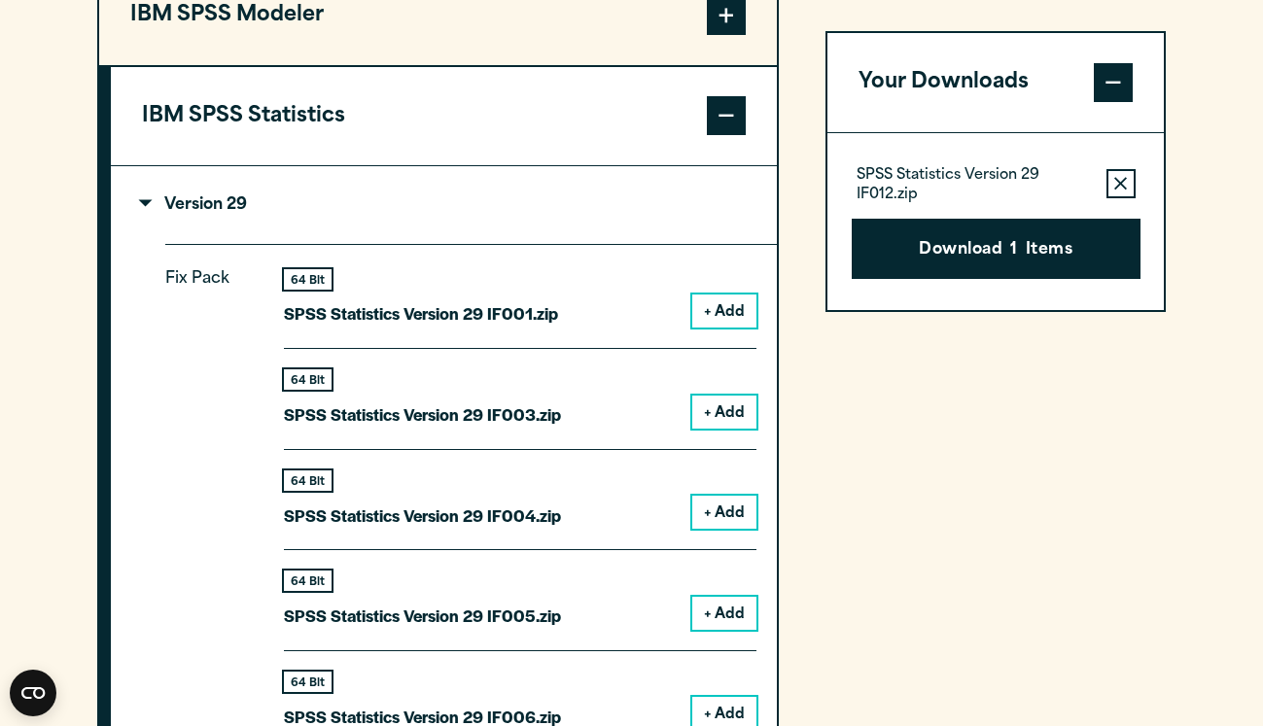
scroll to position [1688, 0]
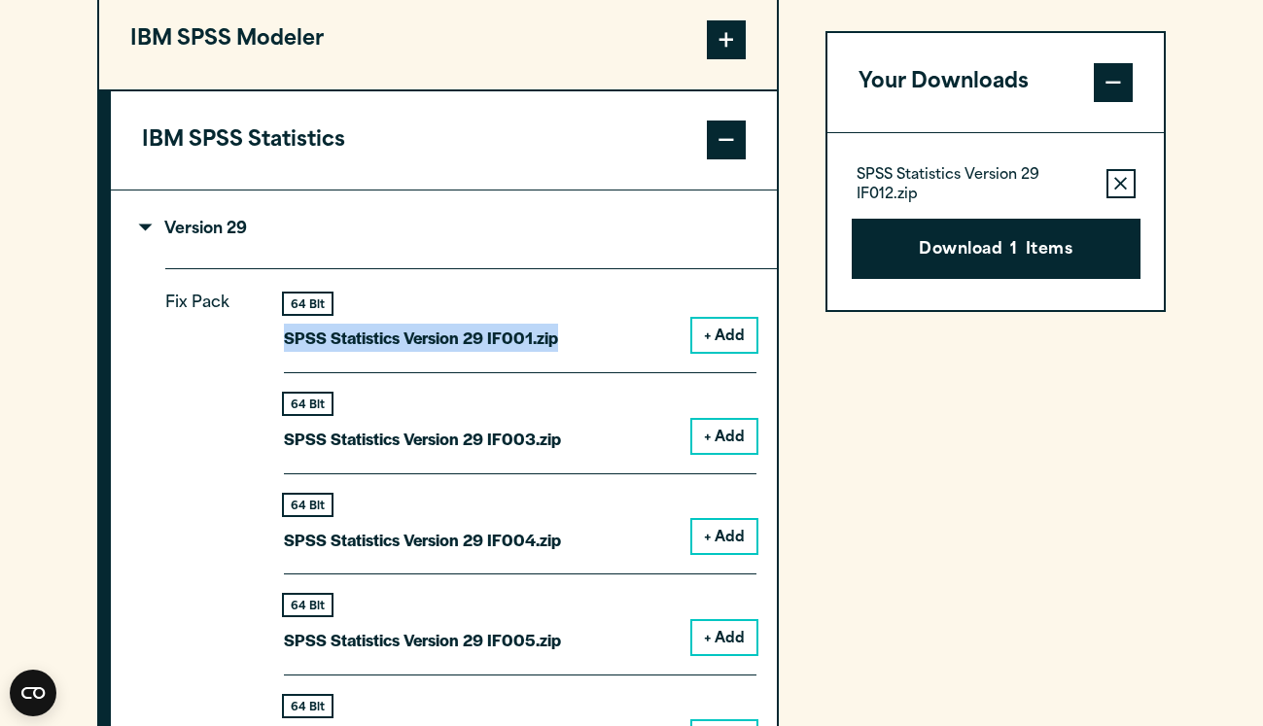
drag, startPoint x: 288, startPoint y: 340, endPoint x: 561, endPoint y: 348, distance: 273.4
click at [561, 348] on div "64 Bit SPSS Statistics Version 29 IF001.zip + Add" at bounding box center [520, 334] width 473 height 80
copy p "SPSS Statistics Version 29 IF001.zip"
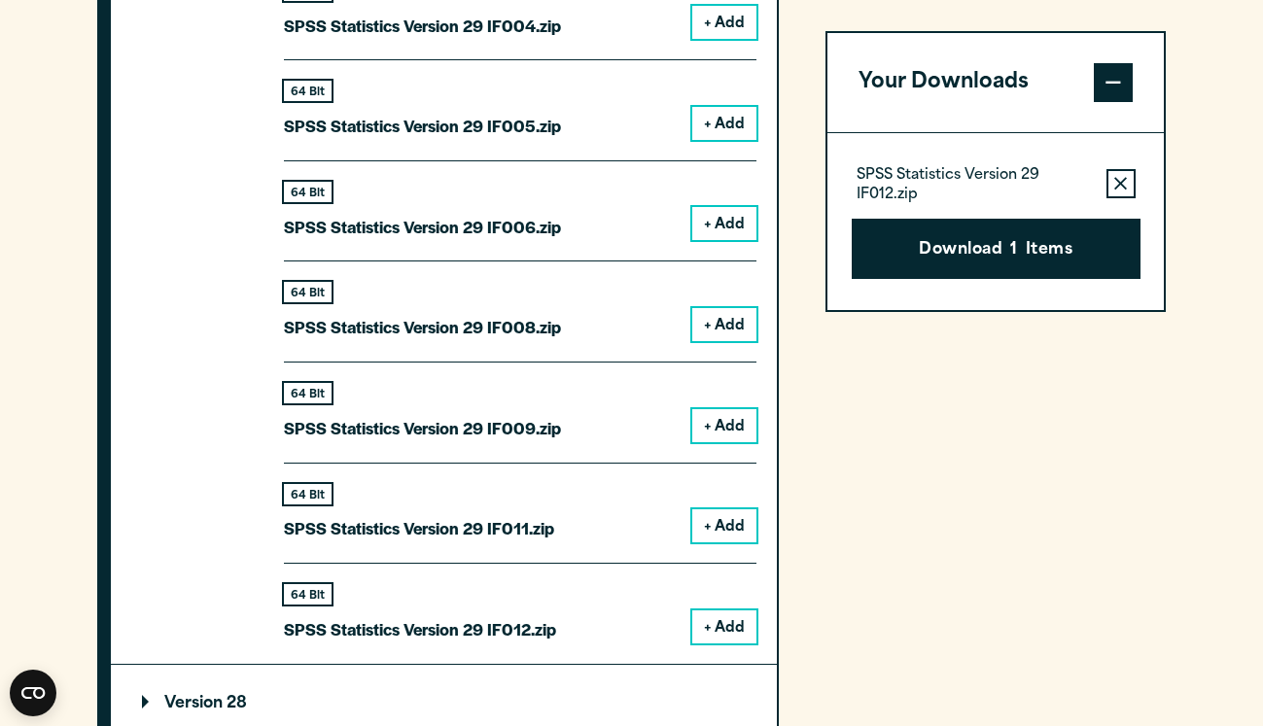
scroll to position [2230, 0]
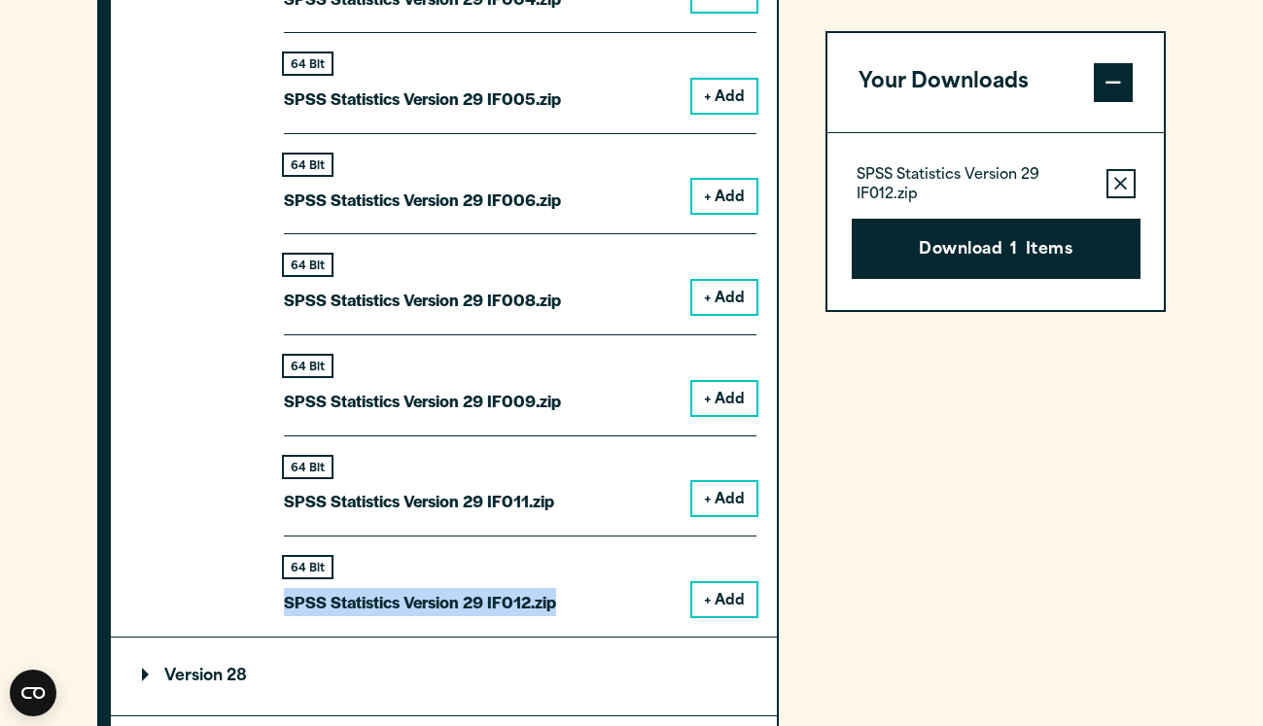
drag, startPoint x: 286, startPoint y: 594, endPoint x: 591, endPoint y: 606, distance: 305.6
click at [591, 606] on div "64 Bit SPSS Statistics Version 29 IF012.zip + Add" at bounding box center [520, 576] width 473 height 81
copy p "SPSS Statistics Version 29 IF012.zip"
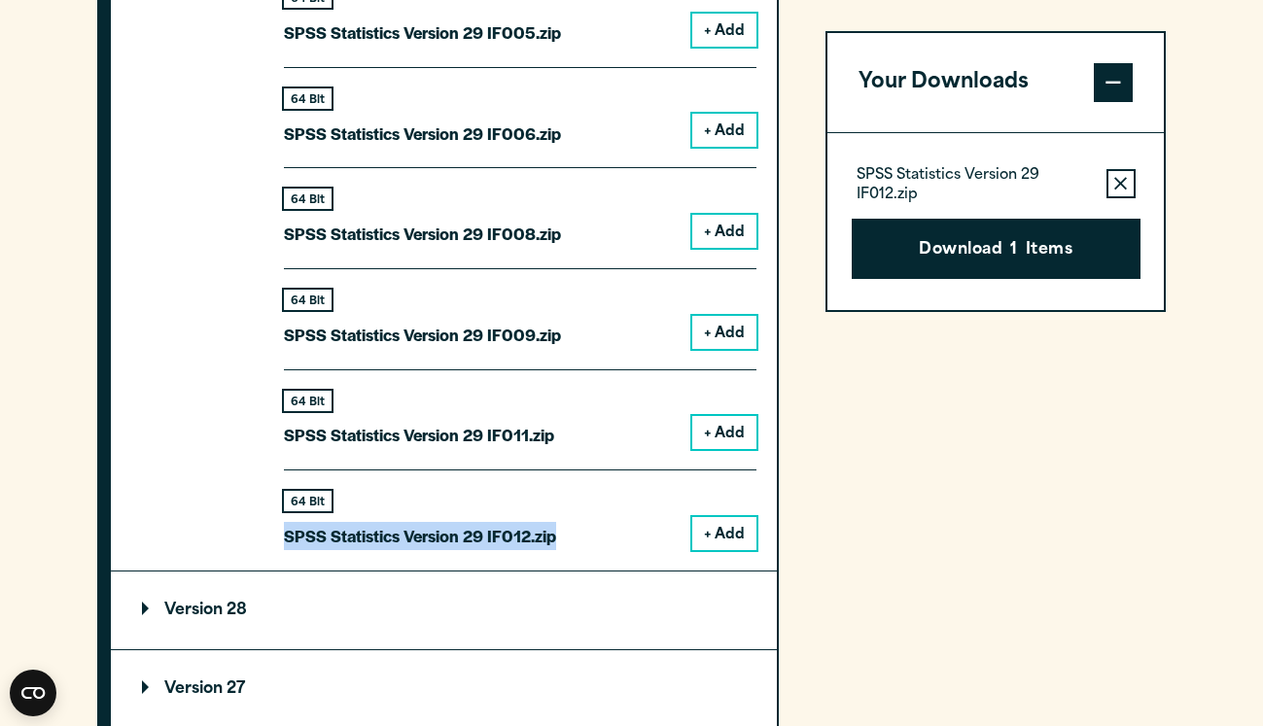
scroll to position [2410, 0]
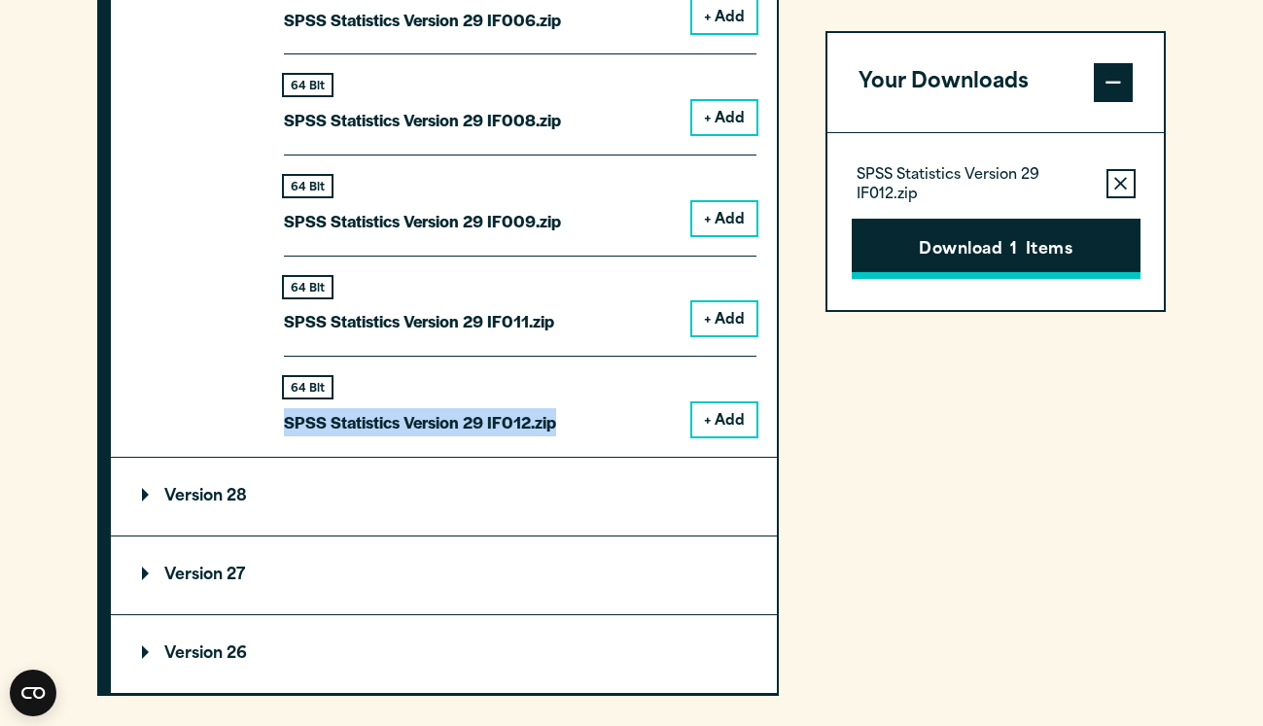
click at [963, 243] on button "Download 1 Items" at bounding box center [996, 249] width 289 height 60
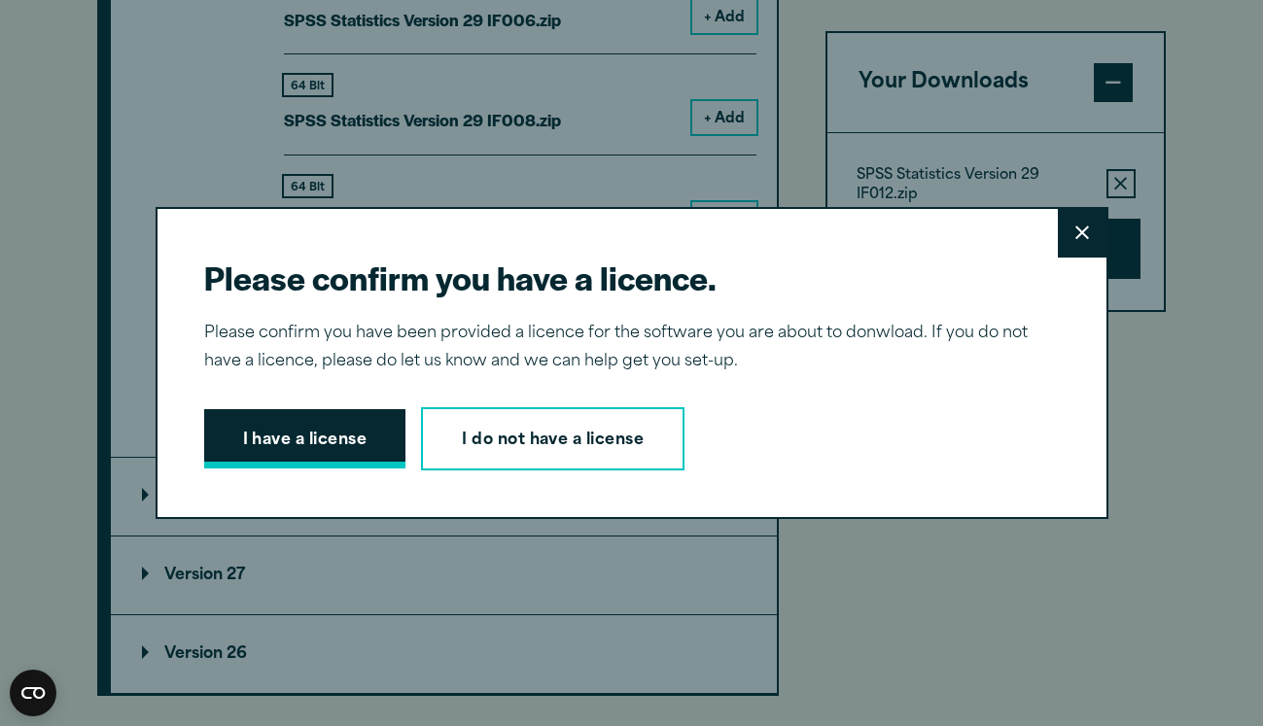
click at [304, 418] on button "I have a license" at bounding box center [305, 439] width 202 height 60
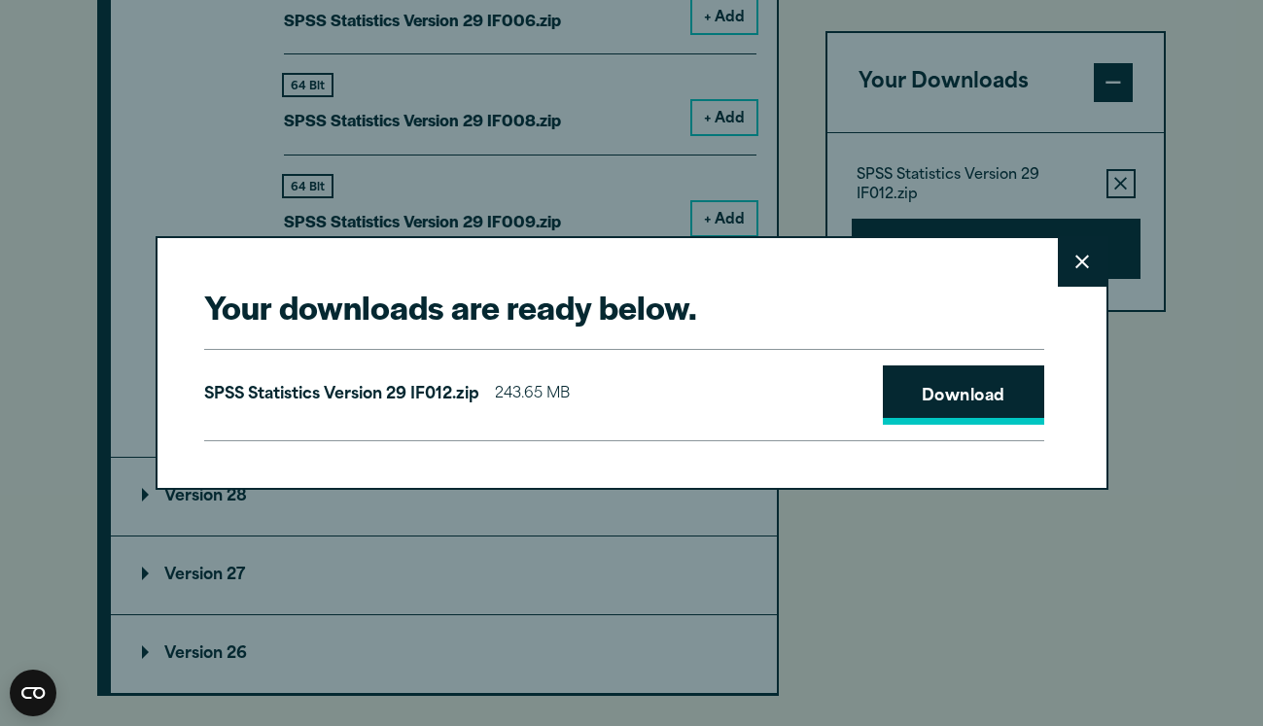
click at [970, 396] on link "Download" at bounding box center [963, 396] width 161 height 60
click at [1076, 259] on icon at bounding box center [1083, 262] width 14 height 15
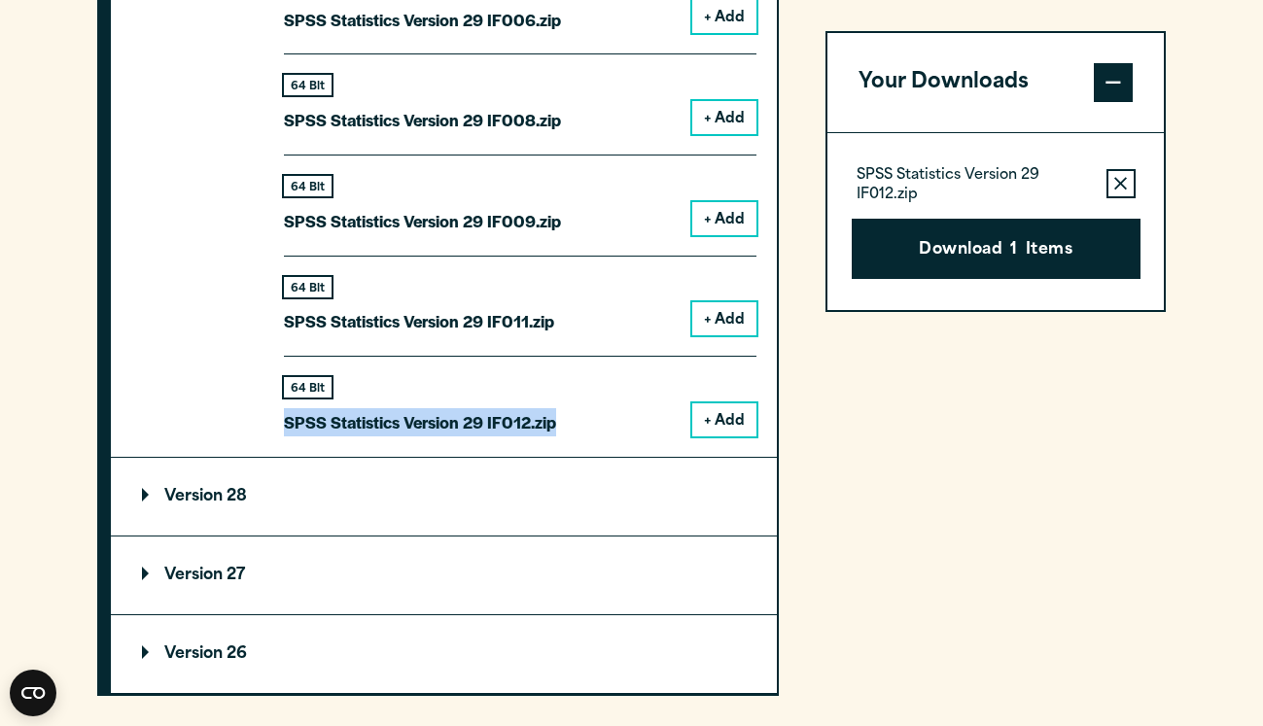
click at [1119, 185] on icon "button" at bounding box center [1120, 183] width 13 height 13
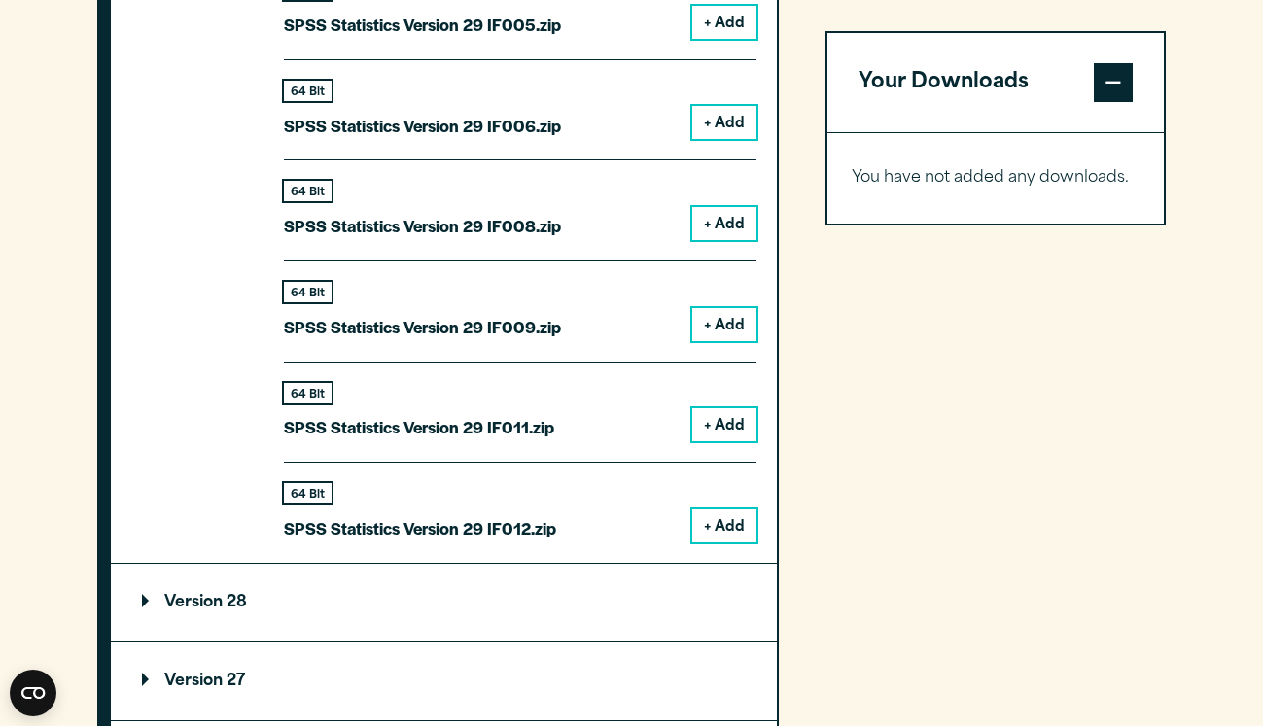
scroll to position [2308, 0]
